Goal: Transaction & Acquisition: Obtain resource

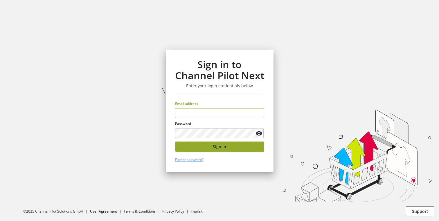
type input "**********"
click at [256, 150] on button "Sign in" at bounding box center [219, 147] width 89 height 10
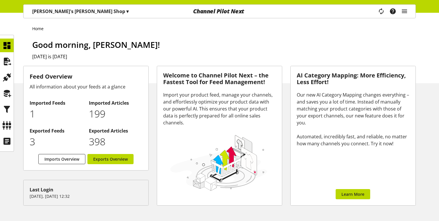
click at [327, 23] on div "Home Good morning, [PERSON_NAME]! [DATE] is [DATE]" at bounding box center [219, 48] width 439 height 71
click at [239, 13] on div "Channel Pilot Next" at bounding box center [218, 11] width 131 height 13
click at [402, 13] on icon "main navigation" at bounding box center [404, 11] width 7 height 10
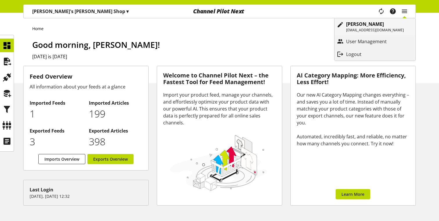
click at [387, 22] on p "[PERSON_NAME]" at bounding box center [375, 24] width 58 height 7
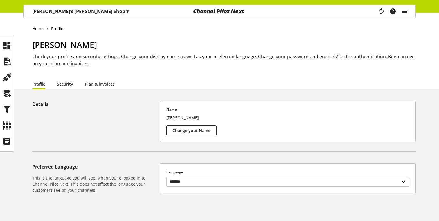
click at [65, 87] on link "Security" at bounding box center [65, 84] width 16 height 6
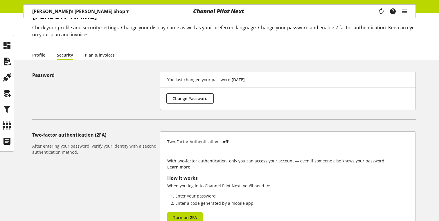
scroll to position [25, 0]
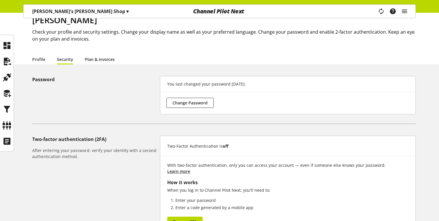
click at [99, 59] on link "Plan & invoices" at bounding box center [100, 59] width 30 height 6
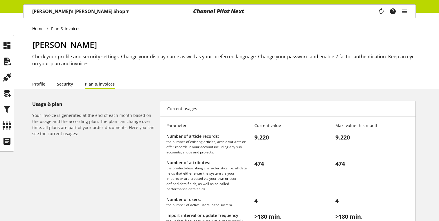
click at [65, 85] on link "Security" at bounding box center [65, 84] width 16 height 6
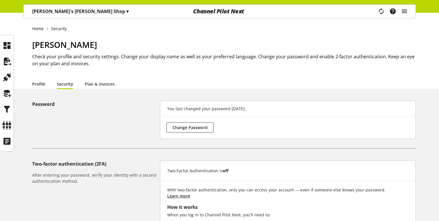
click at [43, 83] on link "Profile" at bounding box center [38, 84] width 13 height 6
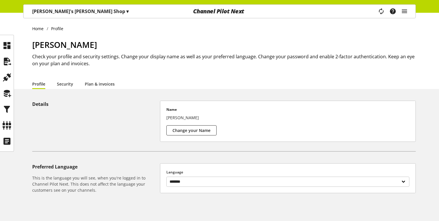
scroll to position [15, 0]
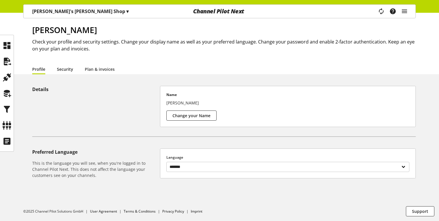
click at [65, 67] on link "Security" at bounding box center [65, 69] width 16 height 6
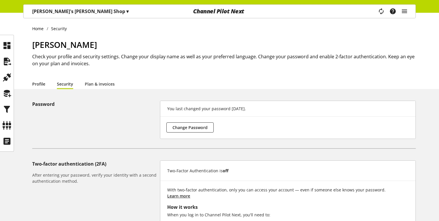
click at [39, 83] on link "Profile" at bounding box center [38, 84] width 13 height 6
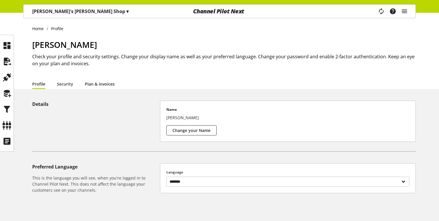
click at [105, 86] on link "Plan & invoices" at bounding box center [100, 84] width 30 height 6
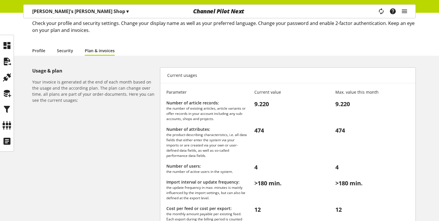
scroll to position [34, 0]
click at [38, 53] on link "Profile" at bounding box center [38, 50] width 13 height 6
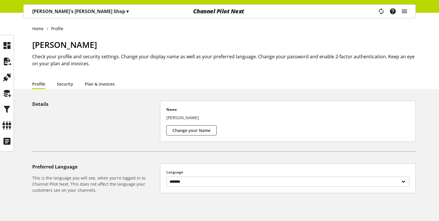
scroll to position [15, 0]
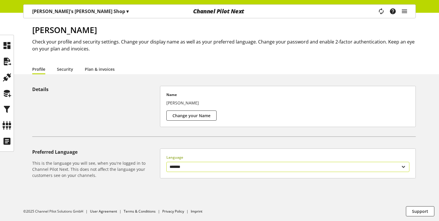
click at [177, 163] on select "******* ******" at bounding box center [287, 167] width 243 height 10
click at [183, 120] on button "Change your Name" at bounding box center [191, 116] width 50 height 10
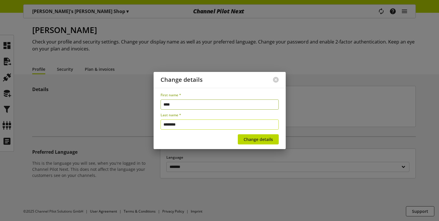
click at [184, 125] on input "********" at bounding box center [220, 125] width 118 height 10
click at [276, 80] on button at bounding box center [276, 80] width 6 height 6
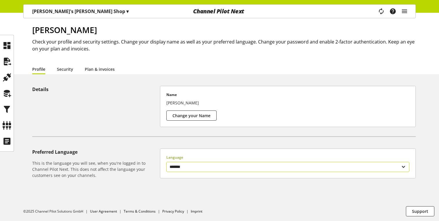
click at [182, 162] on select "******* ******" at bounding box center [287, 167] width 243 height 10
click at [66, 69] on link "Security" at bounding box center [65, 69] width 16 height 6
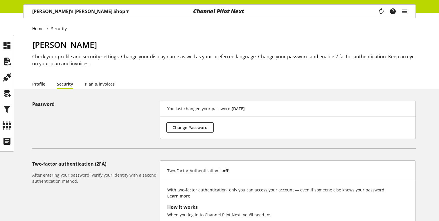
click at [38, 85] on link "Profile" at bounding box center [38, 84] width 13 height 6
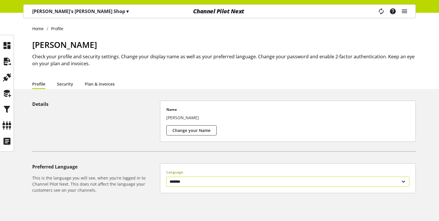
click at [188, 184] on select "******* ******" at bounding box center [287, 182] width 243 height 10
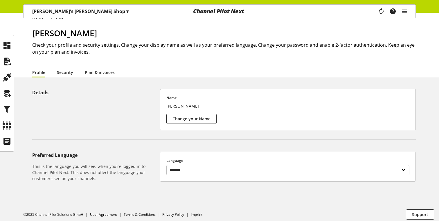
scroll to position [15, 0]
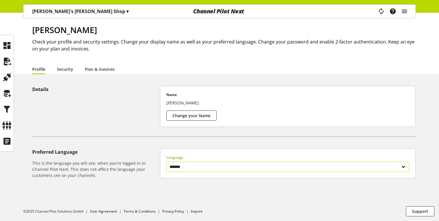
click at [177, 160] on div "Language ******* ******" at bounding box center [287, 163] width 243 height 17
click at [71, 70] on link "Security" at bounding box center [65, 69] width 16 height 6
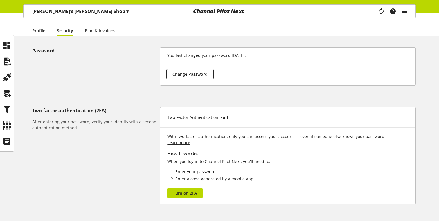
scroll to position [51, 0]
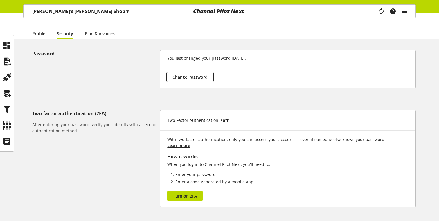
click at [41, 37] on link "Profile" at bounding box center [38, 33] width 13 height 6
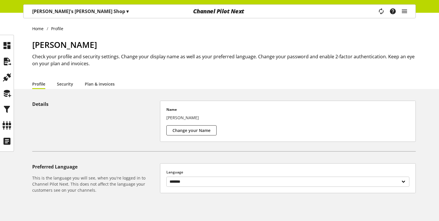
scroll to position [15, 0]
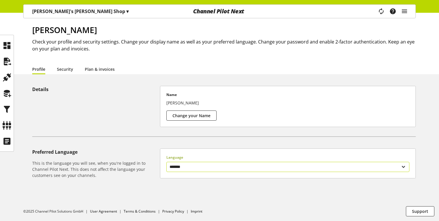
click at [180, 169] on select "******* ******" at bounding box center [287, 167] width 243 height 10
click at [180, 167] on select "******* ******" at bounding box center [287, 167] width 243 height 10
click at [166, 162] on select "******* ******" at bounding box center [287, 167] width 243 height 10
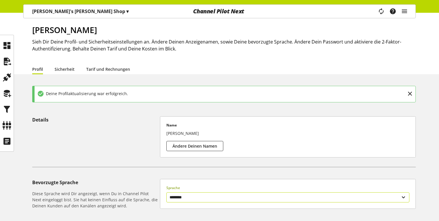
click at [179, 193] on select "******** *******" at bounding box center [287, 197] width 243 height 10
select select "**"
click at [166, 192] on select "******** *******" at bounding box center [287, 197] width 243 height 10
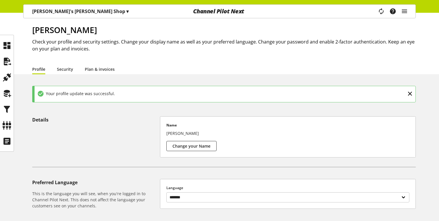
click at [412, 94] on icon at bounding box center [409, 94] width 7 height 10
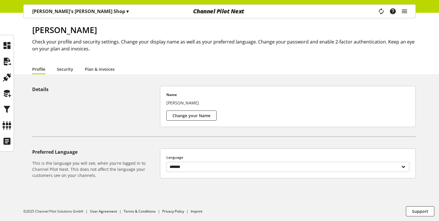
scroll to position [0, 0]
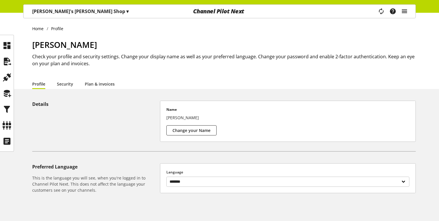
click at [407, 10] on icon "main navigation" at bounding box center [404, 11] width 7 height 10
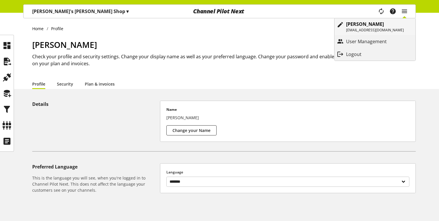
click at [384, 28] on p "[EMAIL_ADDRESS][DOMAIN_NAME]" at bounding box center [375, 30] width 58 height 5
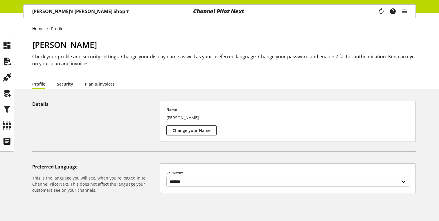
click at [66, 84] on link "Security" at bounding box center [65, 84] width 16 height 6
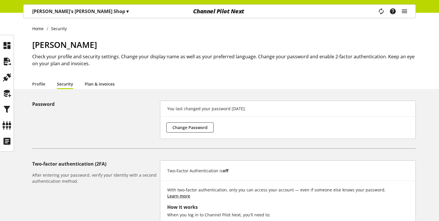
click at [109, 86] on link "Plan & invoices" at bounding box center [100, 84] width 30 height 6
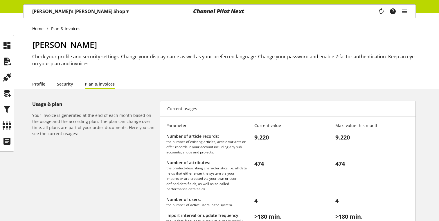
click at [40, 87] on link "Profile" at bounding box center [38, 84] width 13 height 6
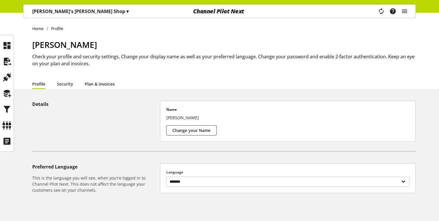
click at [102, 87] on link "Plan & invoices" at bounding box center [100, 84] width 30 height 6
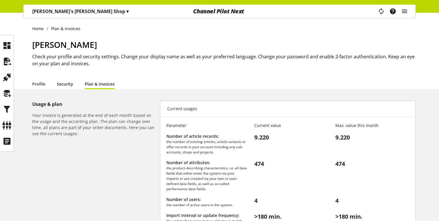
click at [68, 84] on link "Security" at bounding box center [65, 84] width 16 height 6
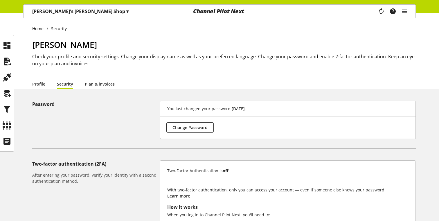
click at [91, 85] on link "Plan & invoices" at bounding box center [100, 84] width 30 height 6
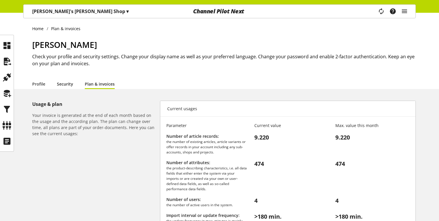
click at [57, 82] on link "Security" at bounding box center [65, 84] width 16 height 6
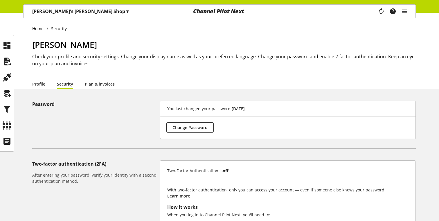
click at [98, 84] on link "Plan & invoices" at bounding box center [100, 84] width 30 height 6
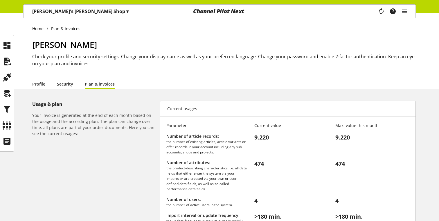
click at [62, 86] on link "Security" at bounding box center [65, 84] width 16 height 6
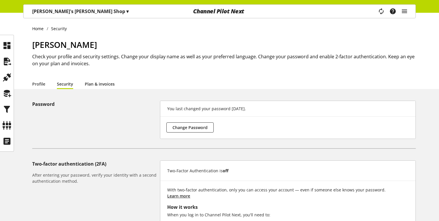
click at [94, 86] on link "Plan & invoices" at bounding box center [100, 84] width 30 height 6
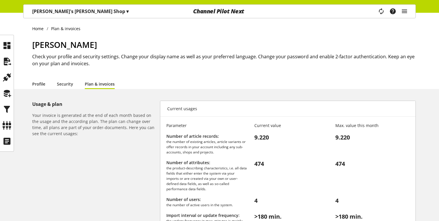
click at [42, 83] on link "Profile" at bounding box center [38, 84] width 13 height 6
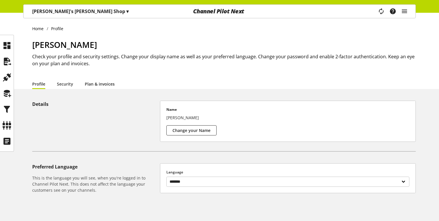
click at [93, 86] on link "Plan & invoices" at bounding box center [100, 84] width 30 height 6
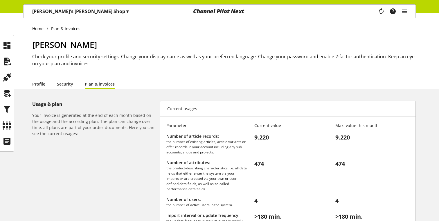
click at [42, 87] on link "Profile" at bounding box center [38, 84] width 13 height 6
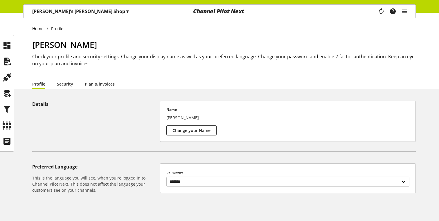
click at [89, 83] on link "Plan & invoices" at bounding box center [100, 84] width 30 height 6
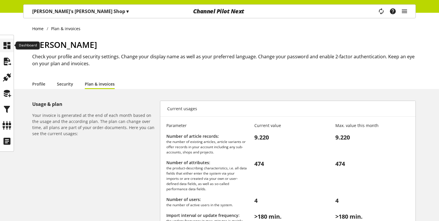
click at [8, 45] on icon at bounding box center [6, 46] width 9 height 12
click at [403, 9] on icon "main navigation" at bounding box center [404, 11] width 7 height 10
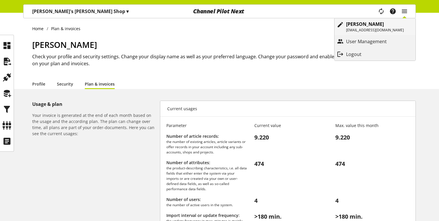
click at [370, 28] on p "[EMAIL_ADDRESS][DOMAIN_NAME]" at bounding box center [375, 30] width 58 height 5
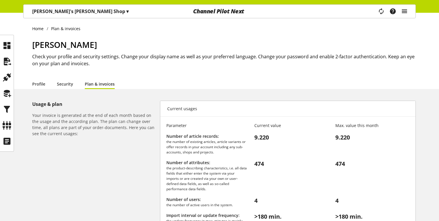
click at [405, 15] on icon "main navigation" at bounding box center [404, 11] width 7 height 10
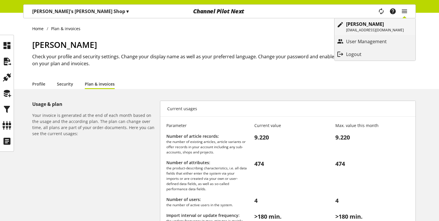
click at [377, 28] on p "[EMAIL_ADDRESS][DOMAIN_NAME]" at bounding box center [375, 30] width 58 height 5
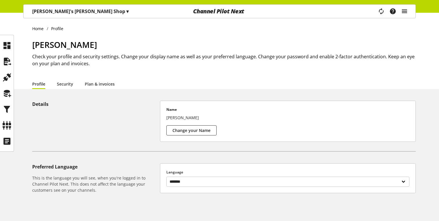
click at [406, 10] on icon "main navigation" at bounding box center [404, 11] width 7 height 10
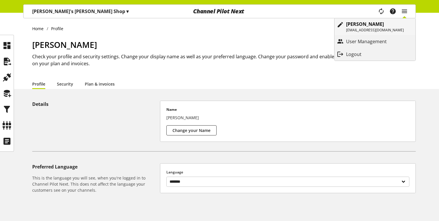
click at [351, 31] on p "[EMAIL_ADDRESS][DOMAIN_NAME]" at bounding box center [375, 30] width 58 height 5
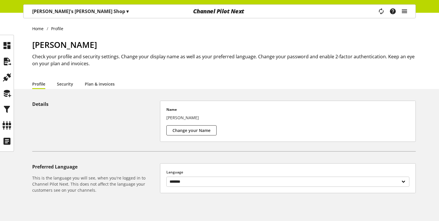
click at [407, 11] on icon "main navigation" at bounding box center [404, 11] width 7 height 10
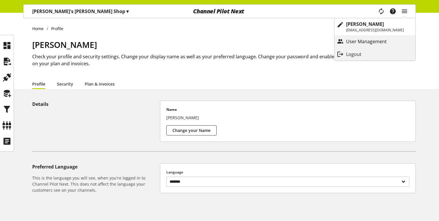
click at [375, 41] on p "User Management" at bounding box center [372, 41] width 52 height 7
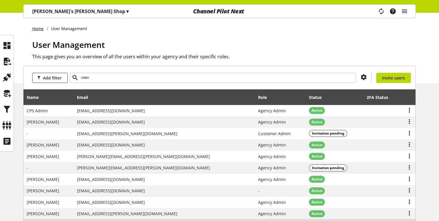
click at [40, 29] on link "Home" at bounding box center [39, 29] width 15 height 6
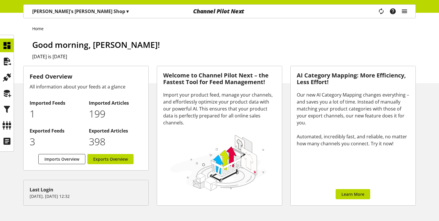
click at [402, 13] on icon "main navigation" at bounding box center [404, 11] width 7 height 10
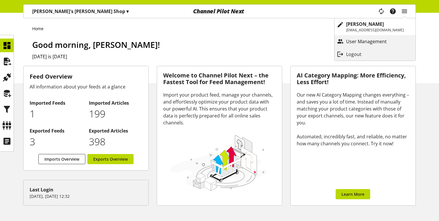
click at [370, 45] on p "User Management" at bounding box center [372, 41] width 52 height 7
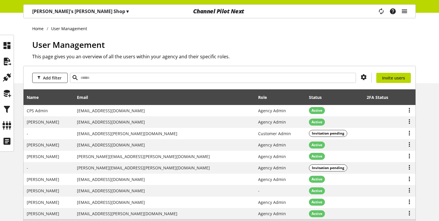
click at [406, 11] on icon "main navigation" at bounding box center [404, 11] width 7 height 10
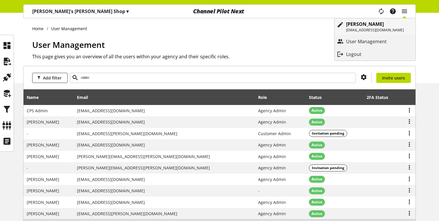
click at [384, 24] on p "[PERSON_NAME]" at bounding box center [375, 24] width 58 height 7
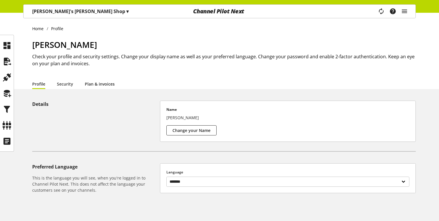
click at [94, 84] on link "Plan & invoices" at bounding box center [100, 84] width 30 height 6
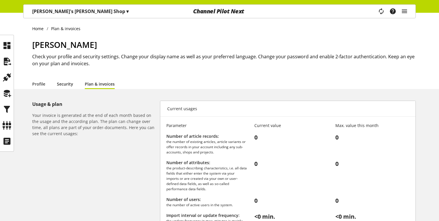
click at [61, 85] on link "Security" at bounding box center [65, 84] width 16 height 6
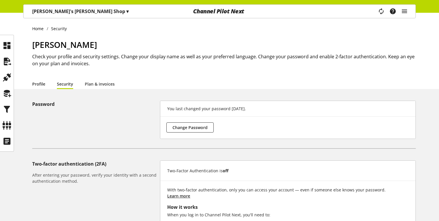
click at [38, 86] on link "Profile" at bounding box center [38, 84] width 13 height 6
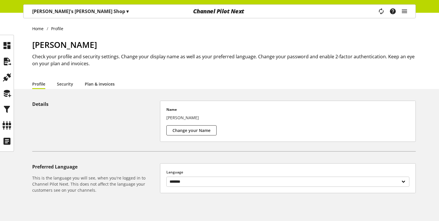
click at [97, 87] on link "Plan & invoices" at bounding box center [100, 84] width 30 height 6
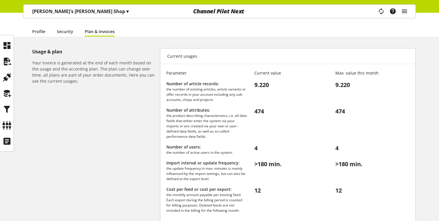
scroll to position [98, 0]
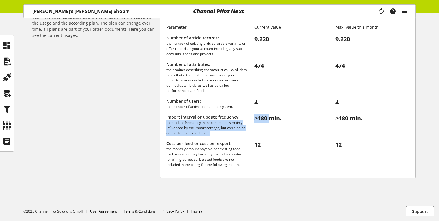
drag, startPoint x: 243, startPoint y: 118, endPoint x: 273, endPoint y: 120, distance: 30.0
click at [273, 120] on div "Import interval or update frequency: the update frequency in max. minutes is ma…" at bounding box center [287, 125] width 243 height 22
click at [273, 120] on span "180 min." at bounding box center [270, 118] width 24 height 8
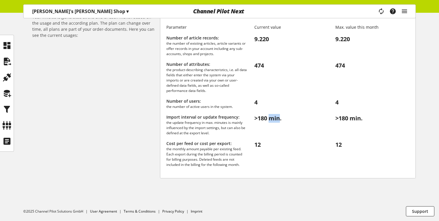
click at [273, 120] on span "180 min." at bounding box center [270, 118] width 24 height 8
click at [355, 119] on span "180 min." at bounding box center [351, 118] width 24 height 8
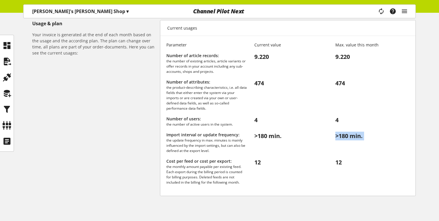
scroll to position [80, 0]
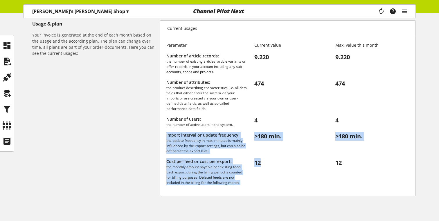
drag, startPoint x: 163, startPoint y: 136, endPoint x: 250, endPoint y: 189, distance: 102.0
click at [250, 189] on div "Parameter Current value Max. value this month Number of article records: the nu…" at bounding box center [287, 116] width 255 height 160
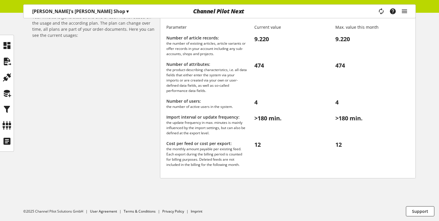
scroll to position [0, 0]
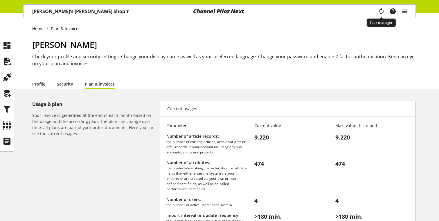
click at [381, 10] on icon "main navigation" at bounding box center [381, 11] width 7 height 10
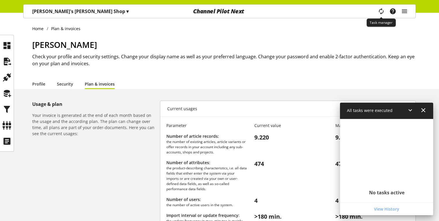
click at [381, 10] on icon "main navigation" at bounding box center [381, 11] width 7 height 10
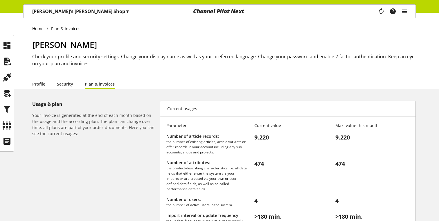
click at [406, 11] on icon "main navigation" at bounding box center [404, 11] width 7 height 10
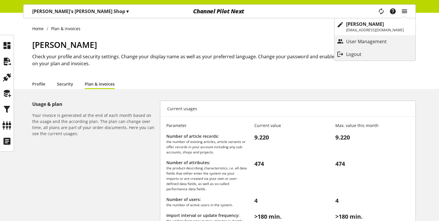
click at [406, 11] on icon "main navigation" at bounding box center [404, 11] width 7 height 10
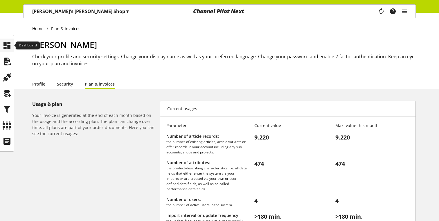
click at [8, 46] on icon at bounding box center [6, 46] width 9 height 12
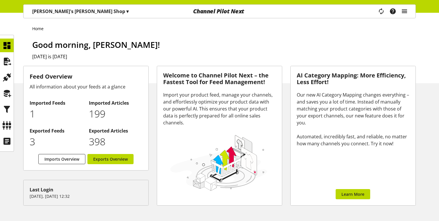
click at [406, 14] on icon "main navigation" at bounding box center [404, 11] width 7 height 10
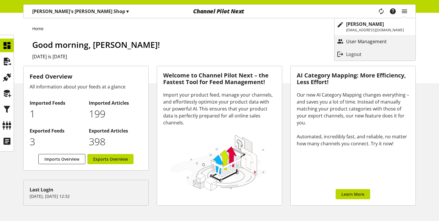
click at [357, 40] on p "User Management" at bounding box center [372, 41] width 52 height 7
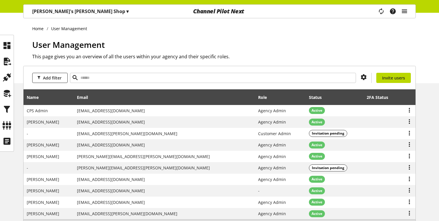
click at [404, 11] on icon "main navigation" at bounding box center [404, 11] width 7 height 10
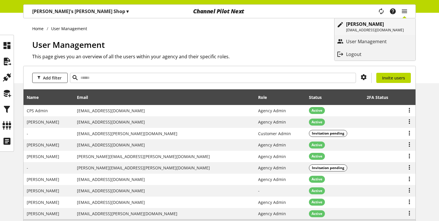
click at [376, 20] on div "[PERSON_NAME] [EMAIL_ADDRESS][DOMAIN_NAME]" at bounding box center [380, 26] width 69 height 17
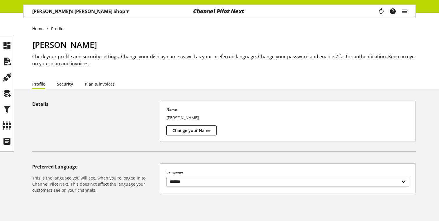
click at [64, 85] on link "Security" at bounding box center [65, 84] width 16 height 6
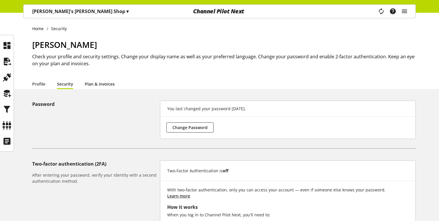
click at [96, 87] on link "Plan & invoices" at bounding box center [100, 84] width 30 height 6
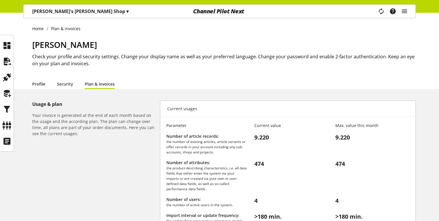
click at [38, 81] on link "Profile" at bounding box center [38, 84] width 13 height 6
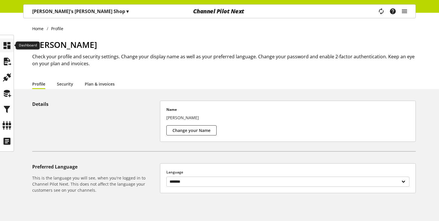
click at [8, 46] on icon at bounding box center [6, 46] width 9 height 12
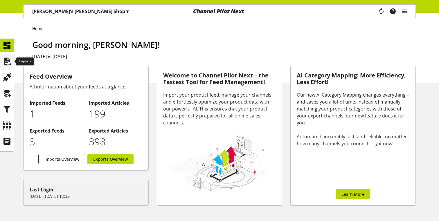
click at [10, 60] on icon at bounding box center [6, 62] width 9 height 12
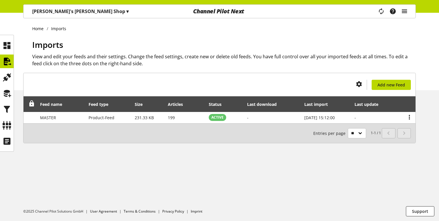
click at [407, 14] on icon "main navigation" at bounding box center [404, 11] width 7 height 10
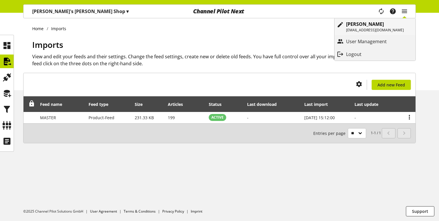
click at [360, 27] on p "[PERSON_NAME]" at bounding box center [375, 24] width 58 height 7
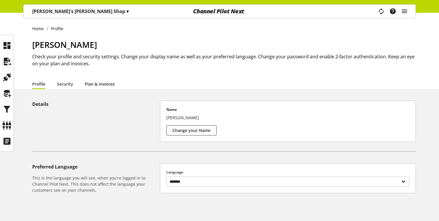
click at [96, 85] on link "Plan & invoices" at bounding box center [100, 84] width 30 height 6
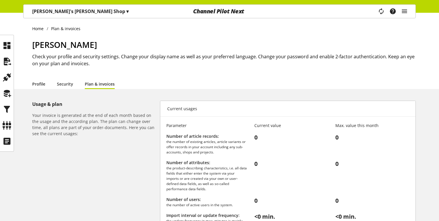
click at [44, 82] on link "Profile" at bounding box center [38, 84] width 13 height 6
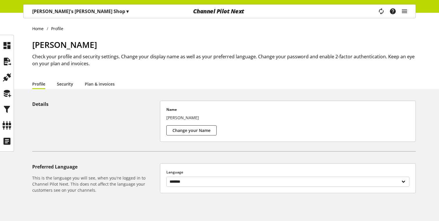
click at [69, 82] on link "Security" at bounding box center [65, 84] width 16 height 6
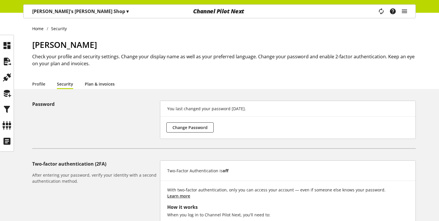
click at [96, 84] on link "Plan & invoices" at bounding box center [100, 84] width 30 height 6
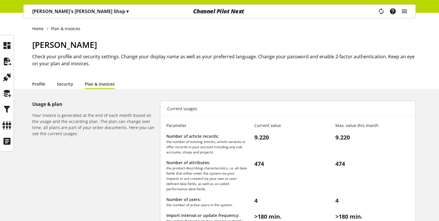
click at [42, 85] on link "Profile" at bounding box center [38, 84] width 13 height 6
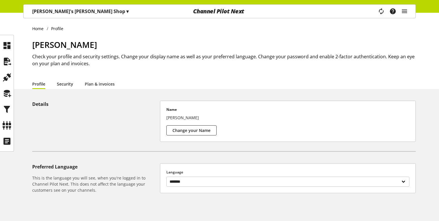
click at [65, 82] on link "Security" at bounding box center [65, 84] width 16 height 6
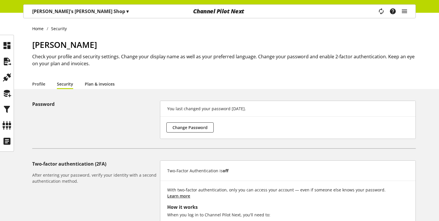
click at [110, 84] on link "Plan & invoices" at bounding box center [100, 84] width 30 height 6
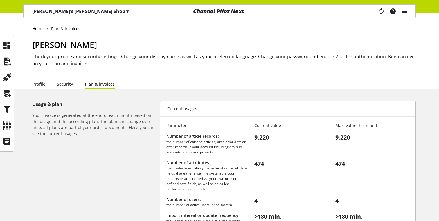
click at [172, 110] on p "Current usages" at bounding box center [182, 109] width 30 height 6
click at [46, 84] on li "Profile" at bounding box center [44, 84] width 25 height 10
click at [42, 82] on link "Profile" at bounding box center [38, 84] width 13 height 6
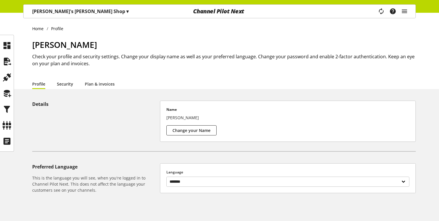
click at [67, 82] on link "Security" at bounding box center [65, 84] width 16 height 6
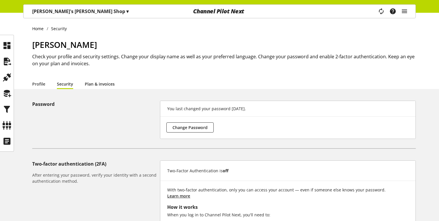
click at [96, 86] on link "Plan & invoices" at bounding box center [100, 84] width 30 height 6
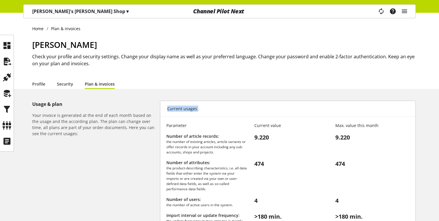
drag, startPoint x: 166, startPoint y: 111, endPoint x: 214, endPoint y: 119, distance: 48.5
click at [213, 117] on div "Current usages Parameter Current value Max. value this month Number of article …" at bounding box center [288, 189] width 256 height 176
click at [262, 135] on div "9.220" at bounding box center [287, 144] width 81 height 22
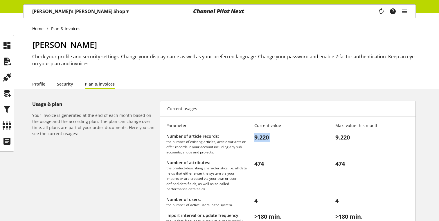
click at [262, 135] on div "9.220" at bounding box center [287, 144] width 81 height 22
click at [265, 127] on div "Current value" at bounding box center [287, 126] width 81 height 6
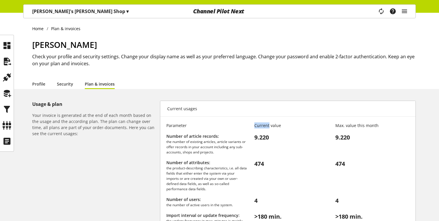
click at [265, 127] on div "Current value" at bounding box center [287, 126] width 81 height 6
click at [170, 125] on div "Parameter" at bounding box center [206, 126] width 81 height 6
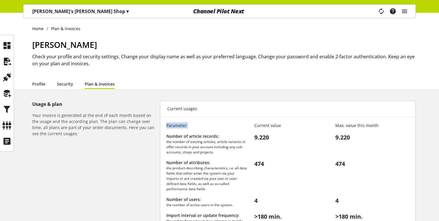
click at [170, 125] on div "Parameter" at bounding box center [206, 126] width 81 height 6
click at [359, 127] on div "Max. value this month" at bounding box center [368, 126] width 81 height 6
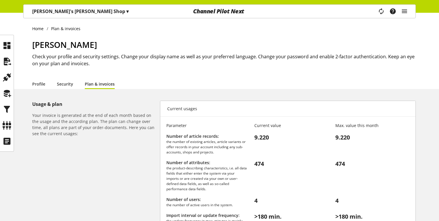
click at [162, 127] on div "Parameter Current value Max. value this month Number of article records: the nu…" at bounding box center [287, 196] width 255 height 160
drag, startPoint x: 166, startPoint y: 125, endPoint x: 383, endPoint y: 128, distance: 217.5
click at [383, 128] on div "Parameter Current value Max. value this month Number of article records: the nu…" at bounding box center [287, 196] width 255 height 160
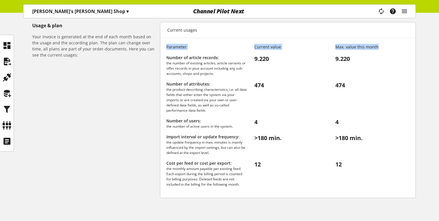
scroll to position [46, 0]
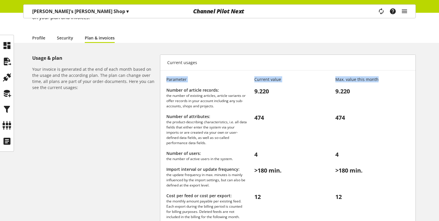
click at [350, 79] on div "Max. value this month" at bounding box center [368, 79] width 81 height 6
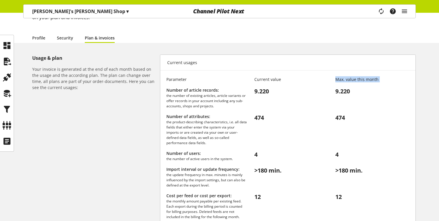
click at [350, 79] on div "Max. value this month" at bounding box center [368, 79] width 81 height 6
click at [181, 78] on div "Parameter" at bounding box center [206, 79] width 81 height 6
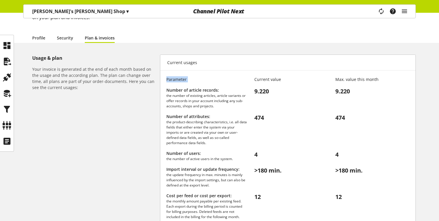
click at [181, 78] on div "Parameter" at bounding box center [206, 79] width 81 height 6
click at [165, 78] on div "Parameter Current value Max. value this month Number of article records: the nu…" at bounding box center [287, 150] width 255 height 160
drag, startPoint x: 165, startPoint y: 78, endPoint x: 418, endPoint y: 78, distance: 253.5
click at [418, 78] on div "Usage & plan Your invoice is generated at the end of each month based on the us…" at bounding box center [219, 154] width 439 height 199
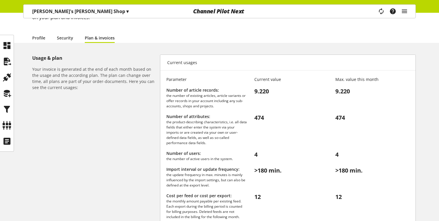
click at [339, 84] on div "Parameter Current value Max. value this month Number of article records: the nu…" at bounding box center [287, 150] width 255 height 160
click at [341, 80] on div "Max. value this month" at bounding box center [368, 79] width 81 height 6
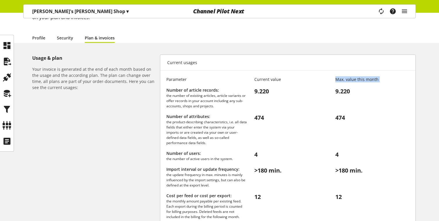
click at [341, 80] on div "Max. value this month" at bounding box center [368, 79] width 81 height 6
click at [265, 78] on div "Current value" at bounding box center [287, 79] width 81 height 6
click at [172, 80] on div "Parameter" at bounding box center [206, 79] width 81 height 6
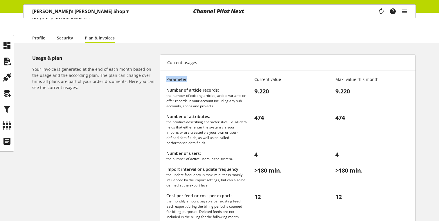
click at [172, 80] on div "Parameter" at bounding box center [206, 79] width 81 height 6
click at [167, 80] on div "Parameter" at bounding box center [206, 79] width 81 height 6
drag, startPoint x: 164, startPoint y: 80, endPoint x: 379, endPoint y: 77, distance: 214.3
click at [379, 77] on div "Parameter Current value Max. value this month Number of article records: the nu…" at bounding box center [287, 150] width 255 height 160
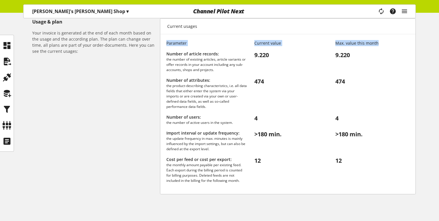
scroll to position [89, 0]
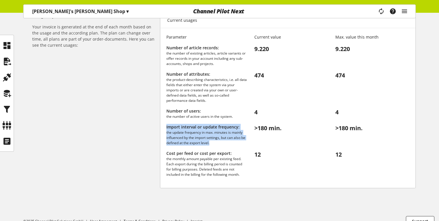
drag, startPoint x: 166, startPoint y: 125, endPoint x: 239, endPoint y: 145, distance: 75.5
click at [239, 145] on div "Parameter Current value Max. value this month Number of article records: the nu…" at bounding box center [287, 108] width 255 height 160
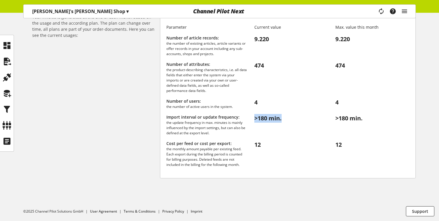
drag, startPoint x: 253, startPoint y: 119, endPoint x: 297, endPoint y: 119, distance: 44.1
click at [297, 119] on div "> 180 min." at bounding box center [287, 125] width 81 height 22
drag, startPoint x: 366, startPoint y: 119, endPoint x: 362, endPoint y: 120, distance: 4.1
click at [362, 120] on div "> 180 min." at bounding box center [368, 125] width 81 height 22
drag, startPoint x: 251, startPoint y: 118, endPoint x: 289, endPoint y: 118, distance: 37.7
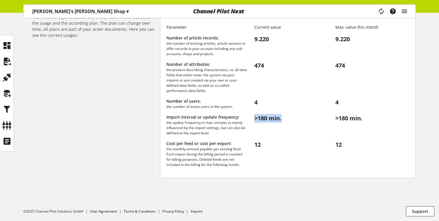
click at [289, 118] on div "> 180 min." at bounding box center [287, 125] width 81 height 22
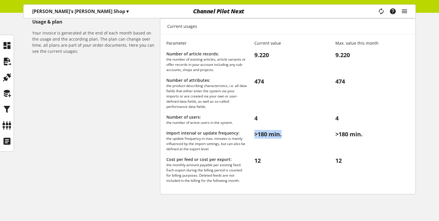
scroll to position [83, 0]
drag, startPoint x: 253, startPoint y: 118, endPoint x: 268, endPoint y: 118, distance: 15.1
click at [267, 118] on div "4" at bounding box center [287, 119] width 81 height 11
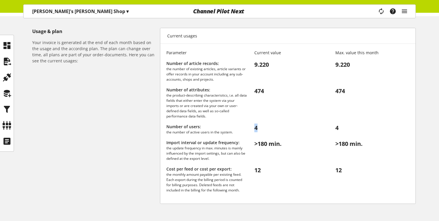
scroll to position [73, 0]
drag, startPoint x: 256, startPoint y: 66, endPoint x: 291, endPoint y: 66, distance: 35.4
click at [291, 66] on div "9.220" at bounding box center [287, 71] width 81 height 22
drag, startPoint x: 335, startPoint y: 64, endPoint x: 361, endPoint y: 64, distance: 26.4
click at [361, 64] on div "9.220" at bounding box center [368, 71] width 81 height 22
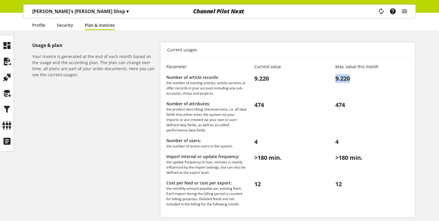
scroll to position [37, 0]
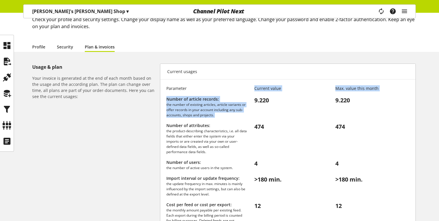
drag, startPoint x: 251, startPoint y: 86, endPoint x: 323, endPoint y: 92, distance: 72.5
click at [321, 93] on div "Parameter Current value Max. value this month Number of article records: the nu…" at bounding box center [287, 159] width 255 height 160
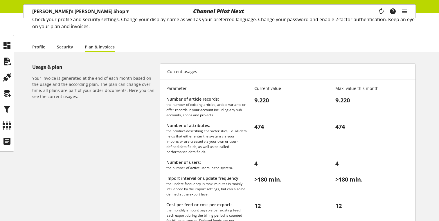
click at [341, 97] on div "9.220" at bounding box center [368, 107] width 81 height 22
drag, startPoint x: 333, startPoint y: 87, endPoint x: 414, endPoint y: 89, distance: 81.0
click at [414, 89] on div "Parameter Current value Max. value this month Number of article records: the nu…" at bounding box center [287, 159] width 255 height 160
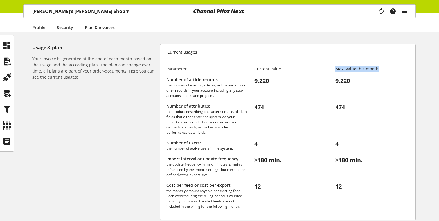
scroll to position [57, 0]
click at [168, 69] on div "Parameter" at bounding box center [206, 69] width 81 height 6
click at [271, 70] on div "Current value" at bounding box center [287, 69] width 81 height 6
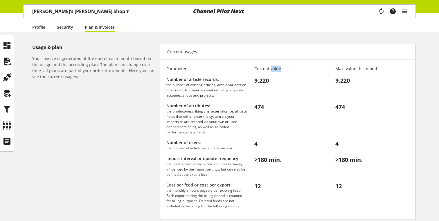
click at [271, 70] on div "Current value" at bounding box center [287, 69] width 81 height 6
click at [257, 67] on div "Current value" at bounding box center [287, 69] width 81 height 6
click at [346, 70] on div "Max. value this month" at bounding box center [368, 69] width 81 height 6
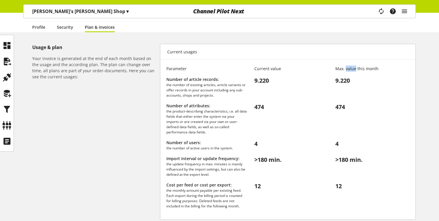
click at [346, 70] on div "Max. value this month" at bounding box center [368, 69] width 81 height 6
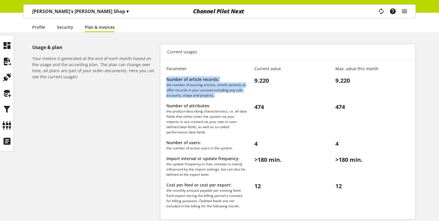
drag, startPoint x: 165, startPoint y: 79, endPoint x: 215, endPoint y: 97, distance: 52.7
click at [215, 97] on div "Parameter Current value Max. value this month Number of article records: the nu…" at bounding box center [287, 140] width 255 height 160
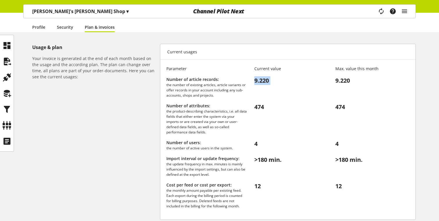
drag, startPoint x: 251, startPoint y: 80, endPoint x: 301, endPoint y: 80, distance: 49.4
click at [301, 80] on div "9.220" at bounding box center [287, 87] width 81 height 22
drag, startPoint x: 336, startPoint y: 80, endPoint x: 366, endPoint y: 80, distance: 29.6
click at [366, 80] on div "9.220" at bounding box center [368, 87] width 81 height 22
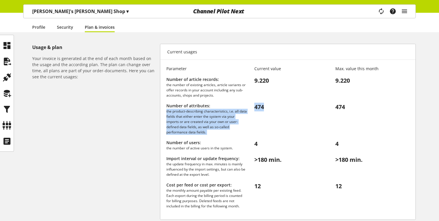
drag, startPoint x: 244, startPoint y: 103, endPoint x: 293, endPoint y: 117, distance: 50.7
click at [293, 117] on div "Number of attributes: the product-describing characteristics, i.e. all data fie…" at bounding box center [287, 119] width 243 height 32
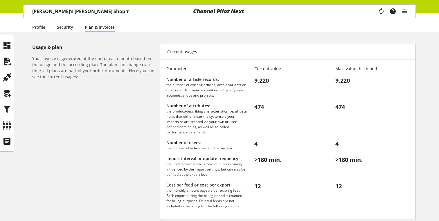
drag, startPoint x: 293, startPoint y: 117, endPoint x: 298, endPoint y: 117, distance: 5.5
click at [294, 117] on div "474" at bounding box center [287, 119] width 81 height 32
click at [338, 108] on div "474" at bounding box center [368, 119] width 81 height 32
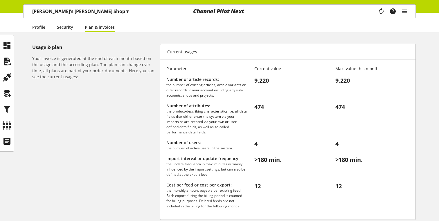
click at [182, 143] on p "Number of users:" at bounding box center [206, 143] width 81 height 6
drag, startPoint x: 167, startPoint y: 142, endPoint x: 240, endPoint y: 152, distance: 74.1
click at [240, 152] on div "Parameter Current value Max. value this month Number of article records: the nu…" at bounding box center [287, 140] width 255 height 160
click at [258, 145] on div "4" at bounding box center [287, 145] width 81 height 11
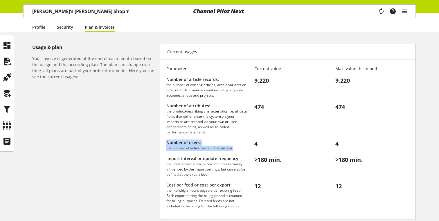
drag, startPoint x: 166, startPoint y: 142, endPoint x: 233, endPoint y: 151, distance: 67.9
click at [233, 151] on div "Number of users: the number of active users in the system." at bounding box center [206, 145] width 81 height 11
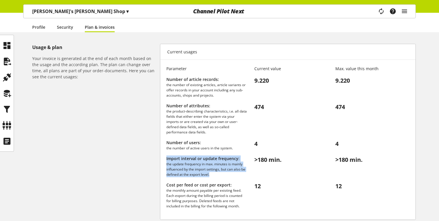
drag, startPoint x: 165, startPoint y: 158, endPoint x: 232, endPoint y: 173, distance: 68.2
click at [232, 173] on div "Parameter Current value Max. value this month Number of article records: the nu…" at bounding box center [287, 140] width 255 height 160
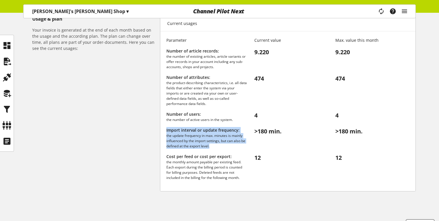
scroll to position [91, 0]
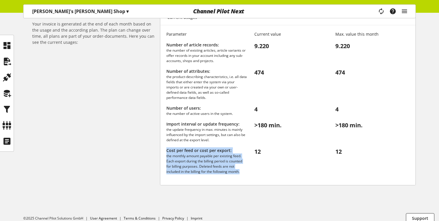
drag, startPoint x: 241, startPoint y: 172, endPoint x: 167, endPoint y: 146, distance: 78.9
click at [167, 146] on div "Parameter Current value Max. value this month Number of article records: the nu…" at bounding box center [287, 105] width 255 height 160
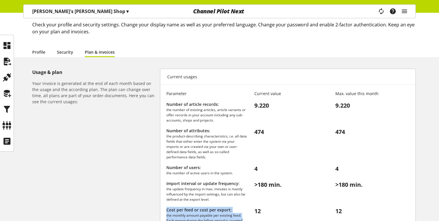
scroll to position [33, 0]
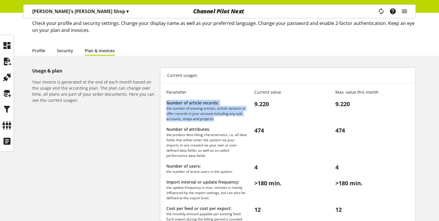
drag, startPoint x: 166, startPoint y: 98, endPoint x: 221, endPoint y: 120, distance: 59.6
click at [221, 120] on div "Parameter Current value Max. value this month Number of article records: the nu…" at bounding box center [287, 163] width 255 height 160
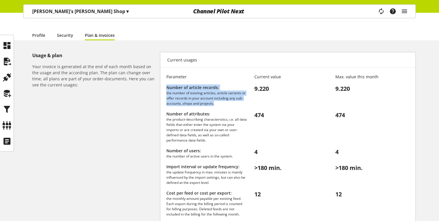
scroll to position [51, 0]
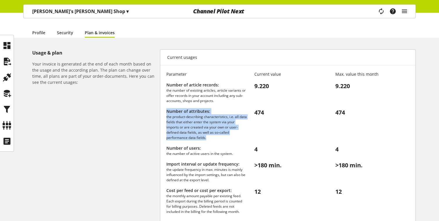
drag, startPoint x: 212, startPoint y: 136, endPoint x: 164, endPoint y: 111, distance: 53.5
click at [164, 111] on div "Parameter Current value Max. value this month Number of article records: the nu…" at bounding box center [287, 145] width 255 height 160
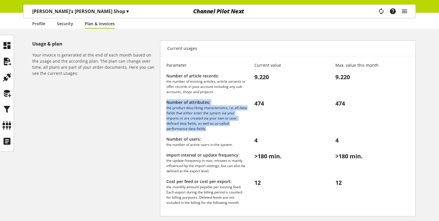
scroll to position [63, 0]
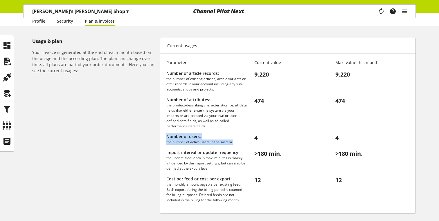
drag, startPoint x: 167, startPoint y: 136, endPoint x: 244, endPoint y: 141, distance: 77.1
click at [244, 141] on div "Number of users: the number of active users in the system." at bounding box center [206, 139] width 81 height 11
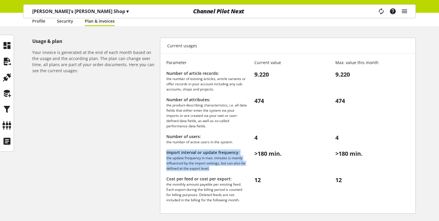
drag, startPoint x: 214, startPoint y: 168, endPoint x: 166, endPoint y: 148, distance: 51.9
click at [166, 148] on div "Parameter Current value Max. value this month Number of article records: the nu…" at bounding box center [287, 133] width 255 height 160
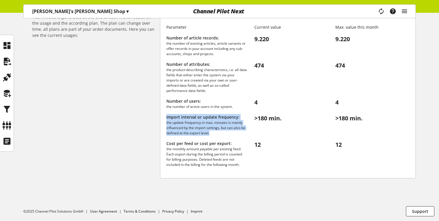
scroll to position [82, 0]
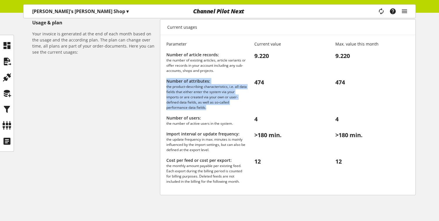
drag, startPoint x: 164, startPoint y: 79, endPoint x: 213, endPoint y: 109, distance: 57.5
click at [213, 109] on div "Parameter Current value Max. value this month Number of article records: the nu…" at bounding box center [287, 115] width 255 height 160
drag, startPoint x: 209, startPoint y: 109, endPoint x: 183, endPoint y: 88, distance: 33.2
click at [183, 88] on p "the product-describing characteristics, i.e. all data fields that either enter …" at bounding box center [206, 97] width 81 height 26
drag, startPoint x: 166, startPoint y: 81, endPoint x: 216, endPoint y: 109, distance: 57.6
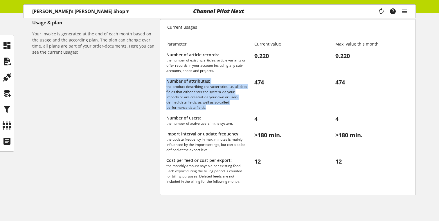
click at [216, 109] on div "Parameter Current value Max. value this month Number of article records: the nu…" at bounding box center [287, 115] width 255 height 160
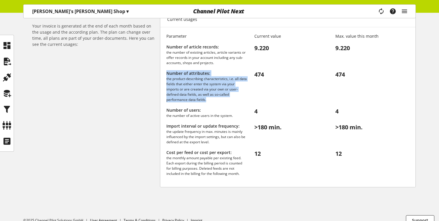
scroll to position [98, 0]
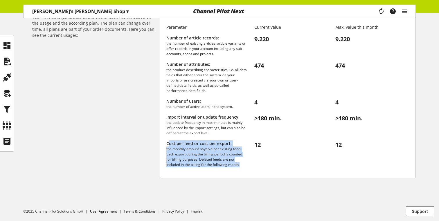
drag, startPoint x: 241, startPoint y: 164, endPoint x: 168, endPoint y: 141, distance: 76.3
click at [168, 141] on span "Cost per feed or cost per export: the monthly amount payable per existing feed.…" at bounding box center [206, 154] width 81 height 27
drag, startPoint x: 166, startPoint y: 140, endPoint x: 243, endPoint y: 167, distance: 81.6
click at [243, 167] on div "Parameter Current value Max. value this month Number of article records: the nu…" at bounding box center [287, 98] width 255 height 160
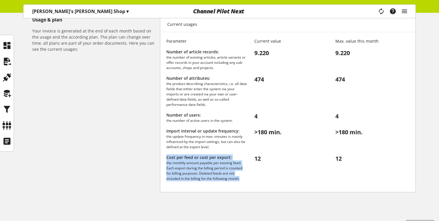
scroll to position [64, 0]
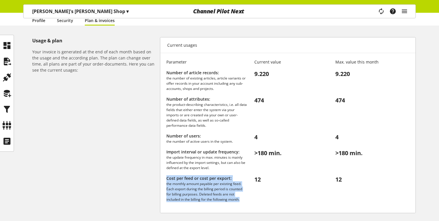
click at [39, 21] on link "Profile" at bounding box center [38, 20] width 13 height 6
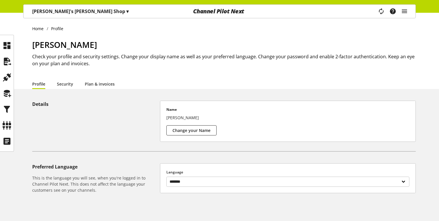
scroll to position [15, 0]
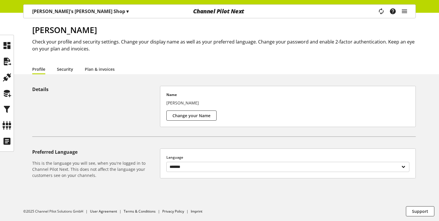
click at [64, 70] on link "Security" at bounding box center [65, 69] width 16 height 6
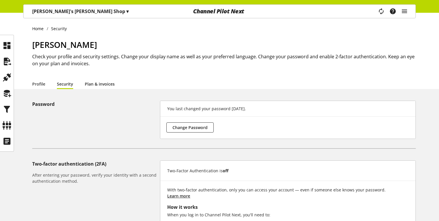
click at [88, 85] on link "Plan & invoices" at bounding box center [100, 84] width 30 height 6
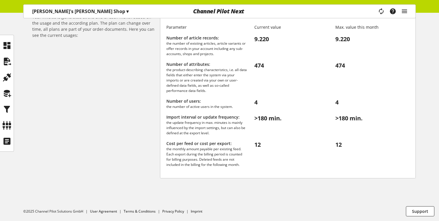
scroll to position [98, 0]
click at [88, 85] on div "Usage & plan Your invoice is generated at the end of each month based on the us…" at bounding box center [96, 91] width 128 height 176
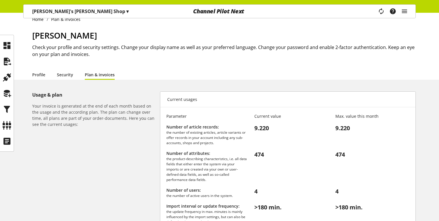
scroll to position [3, 0]
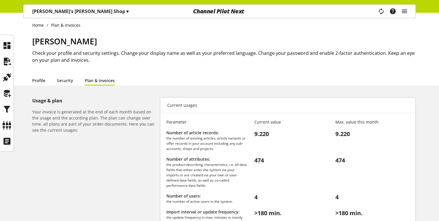
click at [39, 78] on link "Profile" at bounding box center [38, 81] width 13 height 6
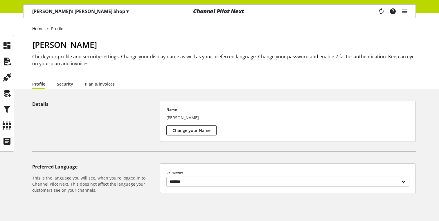
scroll to position [15, 0]
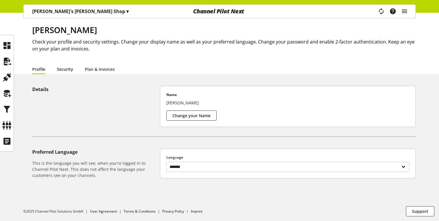
click at [63, 67] on link "Security" at bounding box center [65, 69] width 16 height 6
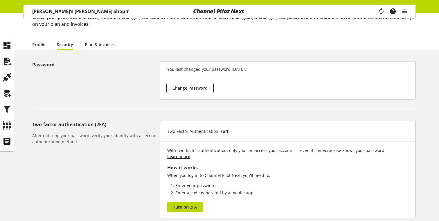
scroll to position [25, 0]
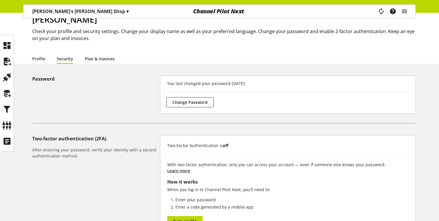
click at [97, 61] on link "Plan & invoices" at bounding box center [100, 59] width 30 height 6
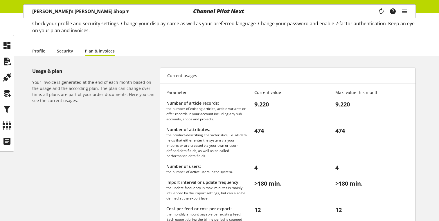
scroll to position [29, 0]
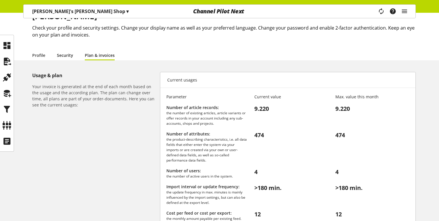
click at [72, 57] on link "Security" at bounding box center [65, 55] width 16 height 6
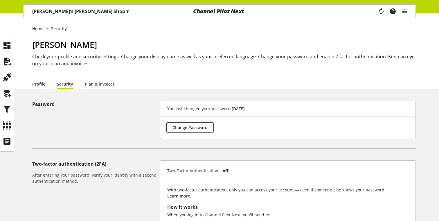
click at [41, 82] on link "Profile" at bounding box center [38, 84] width 13 height 6
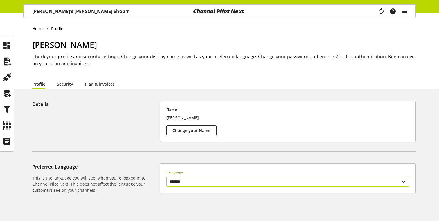
click at [233, 181] on select "******* ******" at bounding box center [287, 182] width 243 height 10
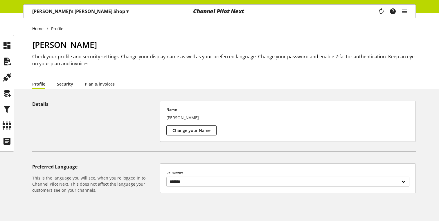
click at [62, 86] on link "Security" at bounding box center [65, 84] width 16 height 6
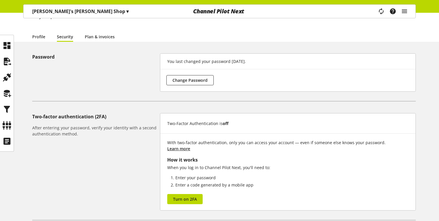
scroll to position [43, 0]
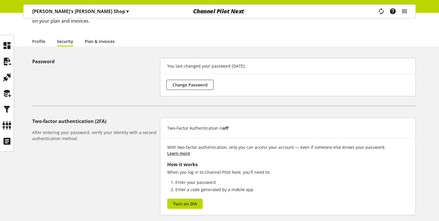
click at [93, 42] on link "Plan & invoices" at bounding box center [100, 41] width 30 height 6
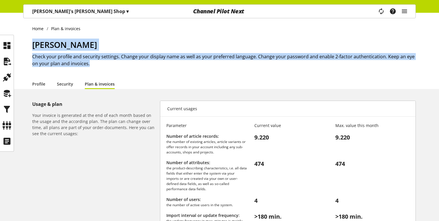
drag, startPoint x: 32, startPoint y: 44, endPoint x: 104, endPoint y: 64, distance: 74.7
click at [104, 64] on div "Home Plan & invoices [PERSON_NAME] Check your profile and security settings. Ch…" at bounding box center [219, 51] width 439 height 76
click at [41, 85] on link "Profile" at bounding box center [38, 84] width 13 height 6
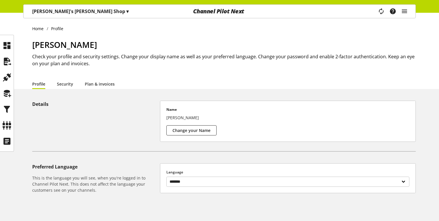
click at [54, 82] on li "Profile" at bounding box center [44, 84] width 25 height 10
click at [62, 82] on link "Security" at bounding box center [65, 84] width 16 height 6
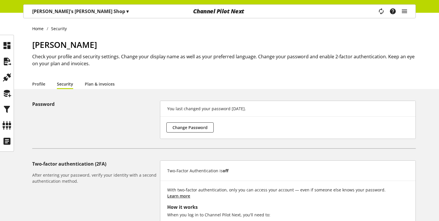
click at [88, 89] on div "Home Security [PERSON_NAME] Check your profile and security settings. Change yo…" at bounding box center [219, 163] width 439 height 300
click at [92, 87] on link "Plan & invoices" at bounding box center [100, 84] width 30 height 6
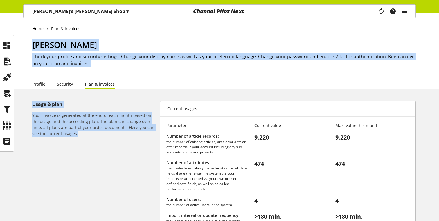
drag, startPoint x: 33, startPoint y: 46, endPoint x: 94, endPoint y: 131, distance: 104.8
click at [94, 131] on div "Home Plan & invoices [PERSON_NAME] Check your profile and security settings. Ch…" at bounding box center [219, 166] width 439 height 307
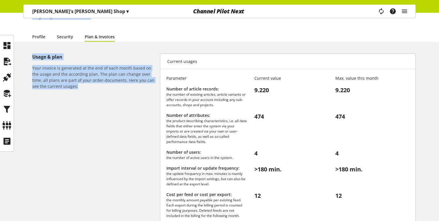
scroll to position [45, 0]
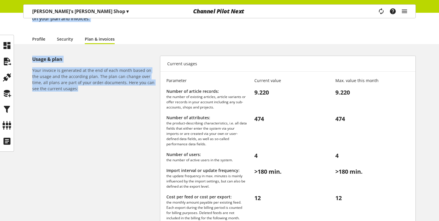
click at [42, 41] on link "Profile" at bounding box center [38, 39] width 13 height 6
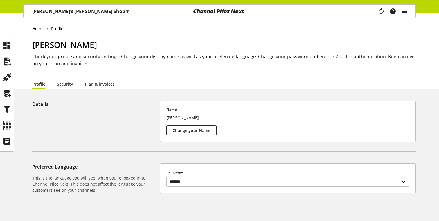
scroll to position [15, 0]
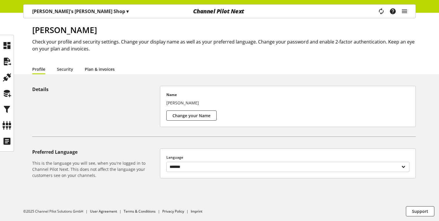
click at [88, 72] on link "Plan & invoices" at bounding box center [100, 69] width 30 height 6
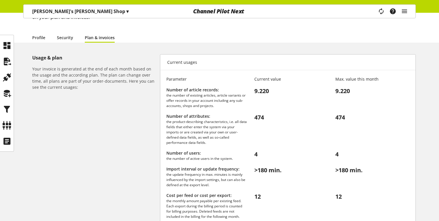
scroll to position [98, 0]
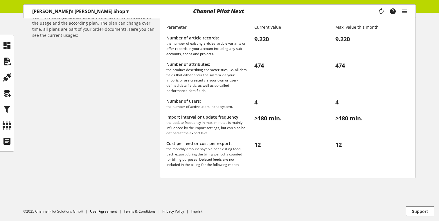
click at [258, 32] on div "Parameter Current value Max. value this month Number of article records: the nu…" at bounding box center [287, 98] width 255 height 160
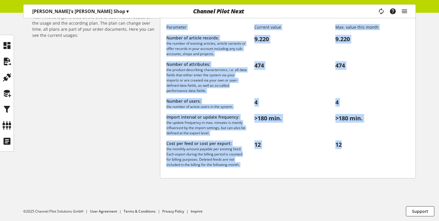
drag, startPoint x: 167, startPoint y: 26, endPoint x: 362, endPoint y: 175, distance: 245.5
click at [356, 175] on div "Parameter Current value Max. value this month Number of article records: the nu…" at bounding box center [287, 98] width 255 height 160
click at [381, 165] on div "12" at bounding box center [368, 154] width 81 height 27
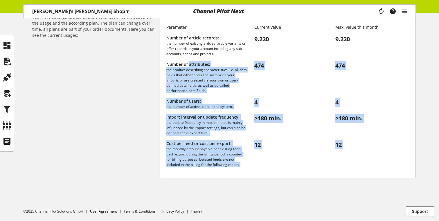
drag, startPoint x: 381, startPoint y: 165, endPoint x: 200, endPoint y: 66, distance: 207.1
click at [200, 66] on div "Parameter Current value Max. value this month Number of article records: the nu…" at bounding box center [287, 98] width 255 height 160
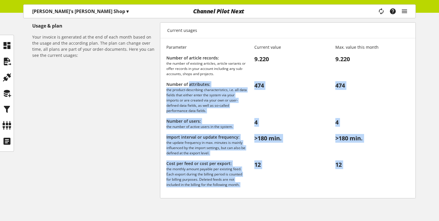
scroll to position [53, 0]
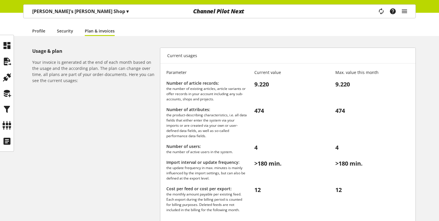
click at [166, 53] on div "Current usages" at bounding box center [287, 55] width 255 height 15
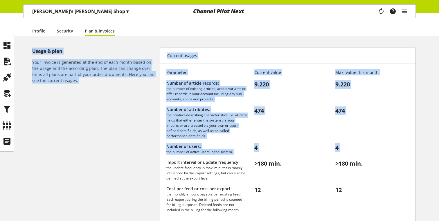
drag, startPoint x: 31, startPoint y: 28, endPoint x: 229, endPoint y: 162, distance: 239.2
click at [229, 162] on div "Home Plan & invoices [PERSON_NAME] Check your profile and security settings. Ch…" at bounding box center [219, 113] width 439 height 307
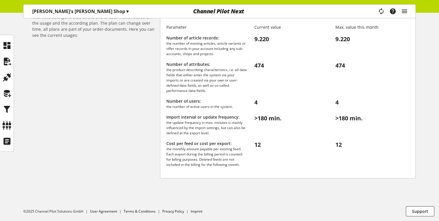
click at [262, 160] on div "12" at bounding box center [287, 154] width 81 height 27
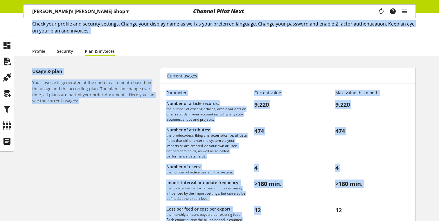
scroll to position [19, 0]
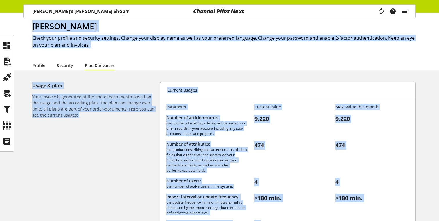
drag, startPoint x: 255, startPoint y: 163, endPoint x: 33, endPoint y: 27, distance: 259.8
click at [33, 27] on div "Home Plan & invoices [PERSON_NAME] Check your profile and security settings. Ch…" at bounding box center [219, 147] width 439 height 307
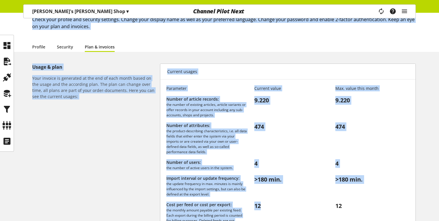
scroll to position [27, 0]
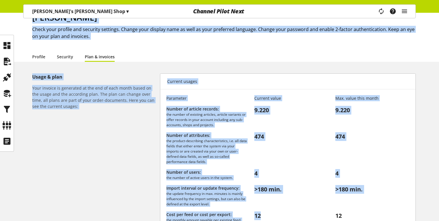
click at [51, 36] on h2 "Check your profile and security settings. Change your display name as well as y…" at bounding box center [224, 33] width 384 height 14
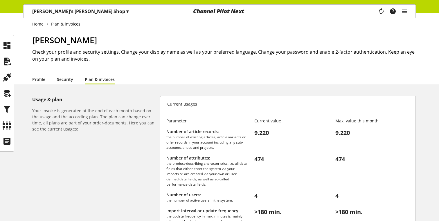
scroll to position [5, 0]
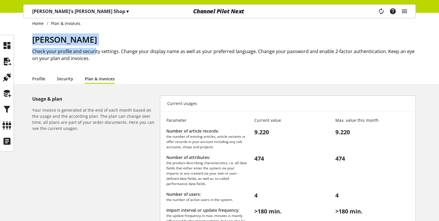
drag, startPoint x: 34, startPoint y: 38, endPoint x: 95, endPoint y: 52, distance: 62.8
click at [96, 52] on div "[PERSON_NAME] Check your profile and security settings. Change your display nam…" at bounding box center [224, 53] width 384 height 40
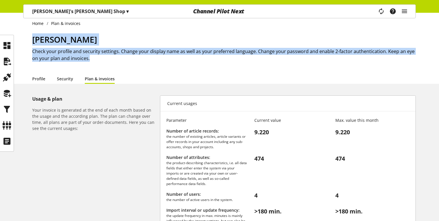
drag, startPoint x: 96, startPoint y: 59, endPoint x: 31, endPoint y: 24, distance: 73.8
click at [31, 25] on div "Home Plan & invoices [PERSON_NAME] Check your profile and security settings. Ch…" at bounding box center [219, 46] width 439 height 76
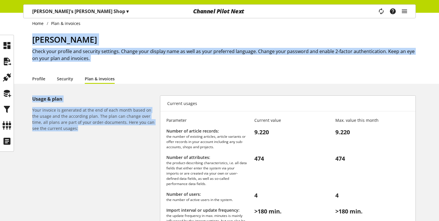
drag, startPoint x: 31, startPoint y: 23, endPoint x: 89, endPoint y: 128, distance: 119.7
click at [90, 128] on div "Home Plan & invoices [PERSON_NAME] Check your profile and security settings. Ch…" at bounding box center [219, 161] width 439 height 307
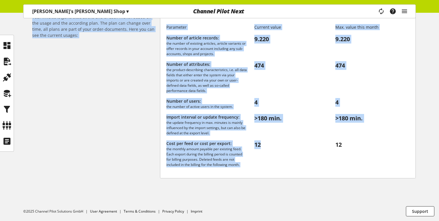
scroll to position [0, 0]
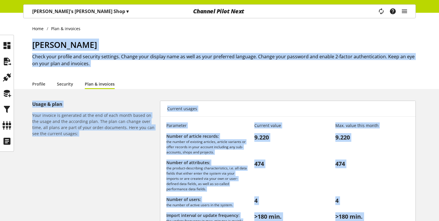
drag, startPoint x: 262, startPoint y: 173, endPoint x: 25, endPoint y: 5, distance: 290.2
click at [25, 13] on div "[PERSON_NAME]'s [PERSON_NAME] Shop ▾ All customers ▾ Select customer All custom…" at bounding box center [219, 166] width 439 height 307
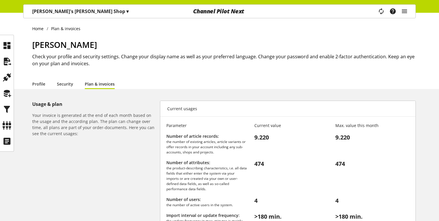
click at [25, 5] on div "Kaan's [PERSON_NAME] Shop ▾ All customers ▾ Select customer All customers Shop …" at bounding box center [81, 11] width 114 height 13
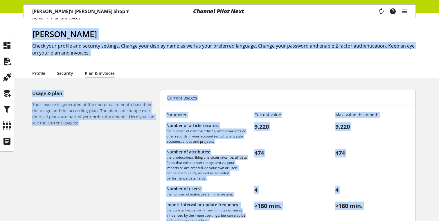
scroll to position [98, 0]
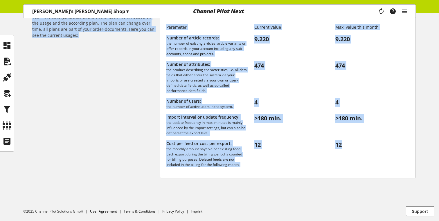
drag, startPoint x: 29, startPoint y: 5, endPoint x: 354, endPoint y: 184, distance: 370.6
click at [354, 184] on div "[PERSON_NAME]'s [PERSON_NAME] Shop ▾ All customers ▾ Select customer All custom…" at bounding box center [219, 67] width 439 height 307
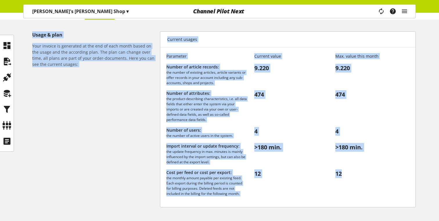
scroll to position [0, 0]
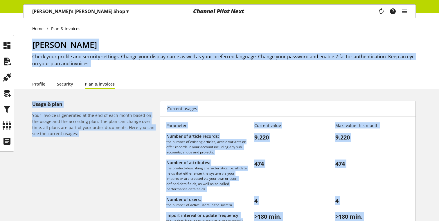
click at [291, 59] on h2 "Check your profile and security settings. Change your display name as well as y…" at bounding box center [224, 60] width 384 height 14
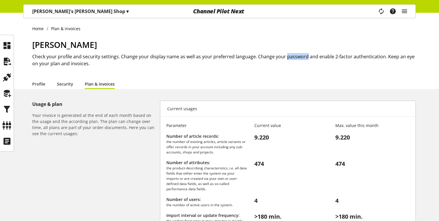
click at [291, 59] on h2 "Check your profile and security settings. Change your display name as well as y…" at bounding box center [224, 60] width 384 height 14
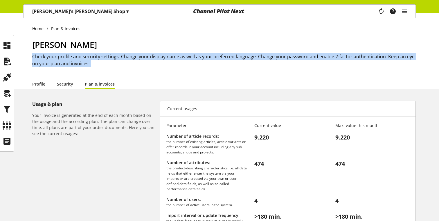
click at [291, 59] on h2 "Check your profile and security settings. Change your display name as well as y…" at bounding box center [224, 60] width 384 height 14
click at [199, 72] on div "[PERSON_NAME] Check your profile and security settings. Change your display nam…" at bounding box center [224, 59] width 384 height 40
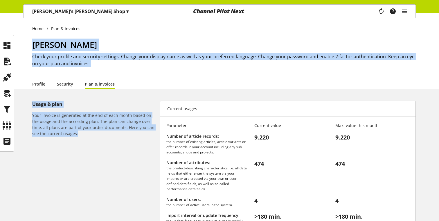
drag, startPoint x: 30, startPoint y: 41, endPoint x: 83, endPoint y: 146, distance: 118.2
click at [83, 146] on div "Home Plan & invoices [PERSON_NAME] Check your profile and security settings. Ch…" at bounding box center [219, 166] width 439 height 307
click at [83, 146] on div "Usage & plan Your invoice is generated at the end of each month based on the us…" at bounding box center [96, 189] width 128 height 176
drag, startPoint x: 25, startPoint y: 21, endPoint x: 61, endPoint y: 137, distance: 121.7
click at [61, 137] on div "Home Plan & invoices [PERSON_NAME] Check your profile and security settings. Ch…" at bounding box center [219, 166] width 439 height 307
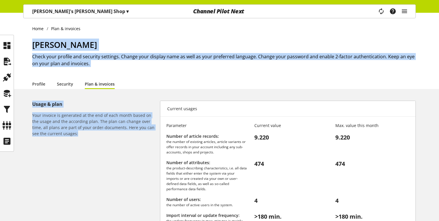
click at [61, 135] on h6 "Your invoice is generated at the end of each month based on the usage and the a…" at bounding box center [94, 124] width 125 height 24
drag, startPoint x: 61, startPoint y: 135, endPoint x: 35, endPoint y: 21, distance: 116.7
click at [35, 21] on div "Home Plan & invoices [PERSON_NAME] Check your profile and security settings. Ch…" at bounding box center [219, 166] width 439 height 307
drag, startPoint x: 70, startPoint y: 29, endPoint x: 60, endPoint y: 29, distance: 9.6
click at [69, 29] on li "Plan & invoices" at bounding box center [65, 29] width 37 height 6
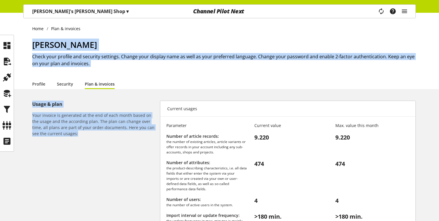
click at [65, 64] on h2 "Check your profile and security settings. Change your display name as well as y…" at bounding box center [224, 60] width 384 height 14
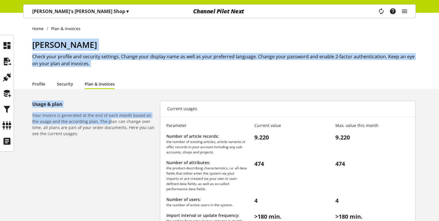
drag, startPoint x: 28, startPoint y: 24, endPoint x: 97, endPoint y: 119, distance: 118.5
click at [97, 119] on div "Home Plan & invoices [PERSON_NAME] Check your profile and security settings. Ch…" at bounding box center [219, 166] width 439 height 307
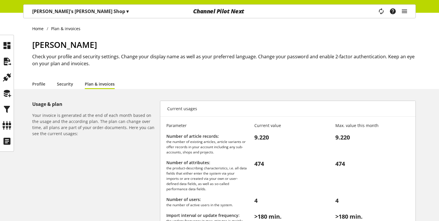
click at [81, 145] on div "Usage & plan Your invoice is generated at the end of each month based on the us…" at bounding box center [96, 189] width 128 height 176
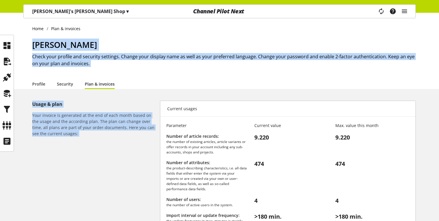
drag, startPoint x: 81, startPoint y: 145, endPoint x: 222, endPoint y: 50, distance: 170.0
click at [191, 39] on div "Home Plan & invoices [PERSON_NAME] Check your profile and security settings. Ch…" at bounding box center [219, 166] width 439 height 307
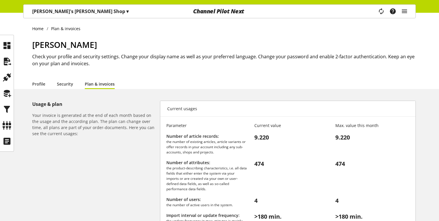
click at [33, 44] on span "[PERSON_NAME]" at bounding box center [64, 44] width 65 height 11
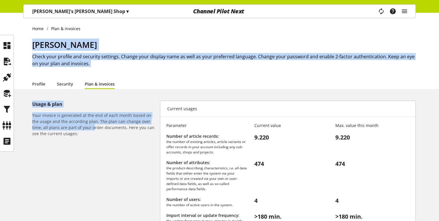
drag, startPoint x: 27, startPoint y: 39, endPoint x: 76, endPoint y: 129, distance: 102.6
click at [76, 129] on div "Home Plan & invoices [PERSON_NAME] Check your profile and security settings. Ch…" at bounding box center [219, 166] width 439 height 307
drag, startPoint x: 60, startPoint y: 135, endPoint x: 33, endPoint y: 30, distance: 107.8
click at [33, 31] on div "Home Plan & invoices [PERSON_NAME] Check your profile and security settings. Ch…" at bounding box center [219, 166] width 439 height 307
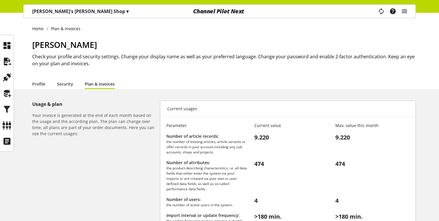
click at [31, 28] on div "Home Plan & invoices [PERSON_NAME] Check your profile and security settings. Ch…" at bounding box center [219, 51] width 439 height 76
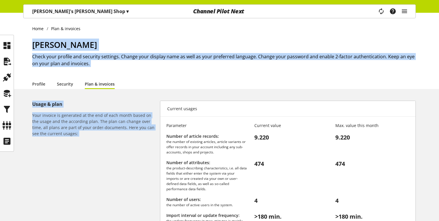
drag, startPoint x: 31, startPoint y: 28, endPoint x: 72, endPoint y: 168, distance: 145.7
click at [73, 172] on div "Home Plan & invoices [PERSON_NAME] Check your profile and security settings. Ch…" at bounding box center [219, 166] width 439 height 307
click at [64, 131] on h6 "Your invoice is generated at the end of each month based on the usage and the a…" at bounding box center [94, 124] width 125 height 24
drag, startPoint x: 60, startPoint y: 136, endPoint x: 29, endPoint y: 23, distance: 117.3
click at [29, 23] on div "Home Plan & invoices [PERSON_NAME] Check your profile and security settings. Ch…" at bounding box center [219, 166] width 439 height 307
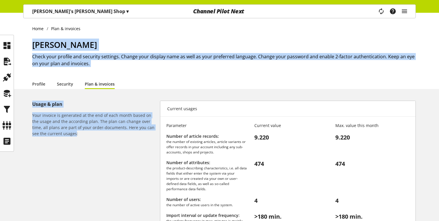
click at [61, 136] on h6 "Your invoice is generated at the end of each month based on the usage and the a…" at bounding box center [94, 124] width 125 height 24
drag, startPoint x: 61, startPoint y: 136, endPoint x: 30, endPoint y: 5, distance: 134.4
click at [33, 13] on div "[PERSON_NAME]'s [PERSON_NAME] Shop ▾ All customers ▾ Select customer All custom…" at bounding box center [219, 166] width 439 height 307
click at [406, 11] on icon "main navigation" at bounding box center [404, 11] width 7 height 10
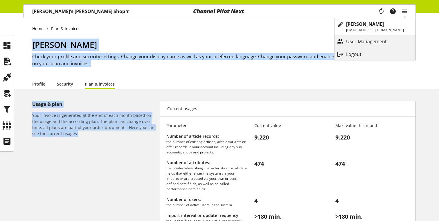
click at [339, 42] on icon "main navigation" at bounding box center [340, 41] width 7 height 10
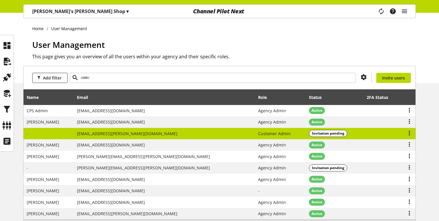
click at [390, 135] on td at bounding box center [381, 134] width 36 height 12
select select
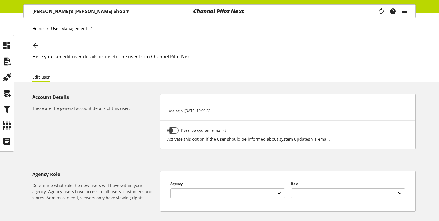
select select
select select "**********"
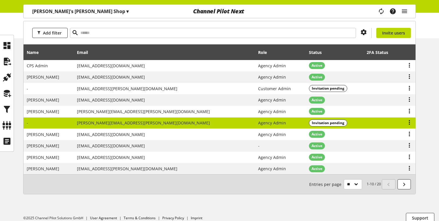
scroll to position [52, 0]
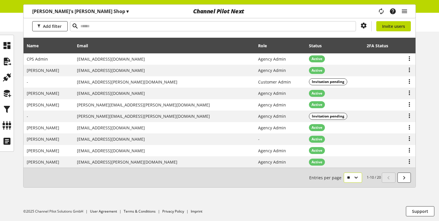
click at [357, 182] on select "** ** ** ***" at bounding box center [353, 178] width 18 height 10
select select "**"
click at [344, 183] on select "** ** ** ***" at bounding box center [353, 178] width 18 height 10
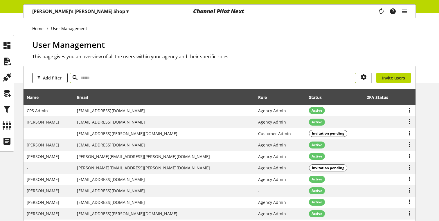
click at [197, 81] on input "text" at bounding box center [213, 78] width 286 height 10
click at [195, 67] on div "User Management This page gives you an overview of all the users within your ag…" at bounding box center [224, 61] width 384 height 45
click at [186, 79] on input "text" at bounding box center [213, 78] width 286 height 10
click at [172, 57] on h2 "This page gives you an overview of all the users within your agency and their s…" at bounding box center [224, 56] width 384 height 7
click at [168, 75] on input "text" at bounding box center [213, 78] width 286 height 10
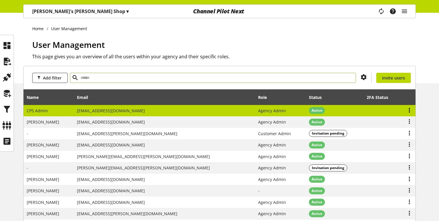
click at [411, 111] on icon at bounding box center [409, 110] width 7 height 10
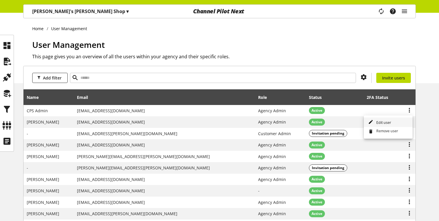
click at [379, 120] on span "Edit user" at bounding box center [382, 122] width 17 height 5
select select "**********"
select select "******"
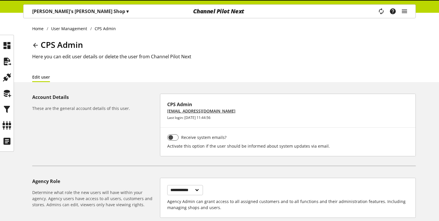
select select "**"
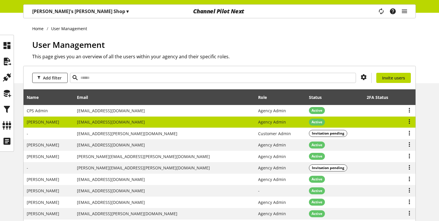
click at [150, 126] on td "[EMAIL_ADDRESS][DOMAIN_NAME]" at bounding box center [164, 123] width 181 height 12
select select
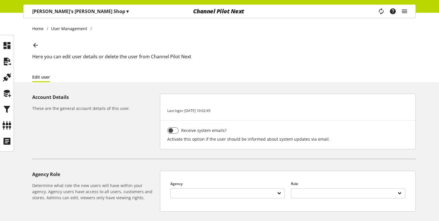
select select
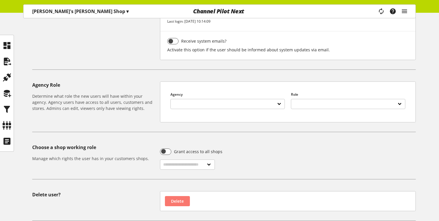
scroll to position [161, 0]
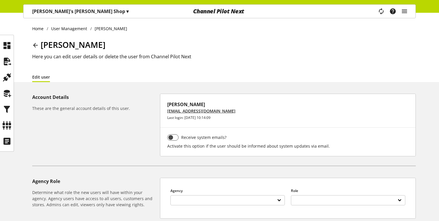
select select "**"
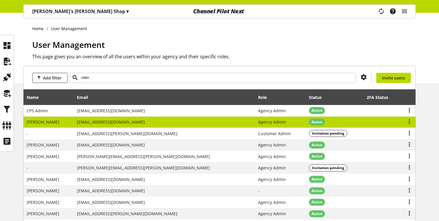
click at [150, 126] on td "[EMAIL_ADDRESS][DOMAIN_NAME]" at bounding box center [164, 123] width 181 height 12
select select
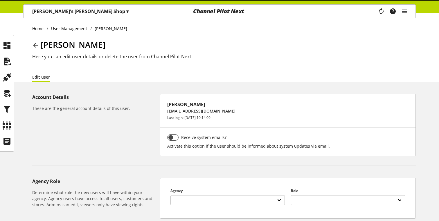
select select
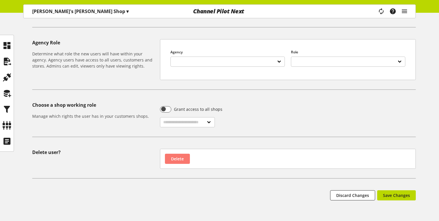
scroll to position [139, 0]
click at [185, 122] on select "**********" at bounding box center [187, 122] width 55 height 10
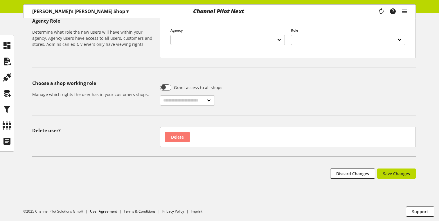
select select "**"
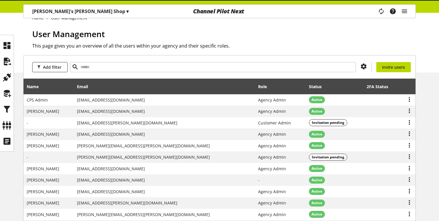
scroll to position [166, 0]
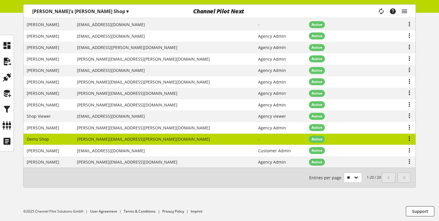
click at [255, 142] on td at bounding box center [280, 140] width 51 height 12
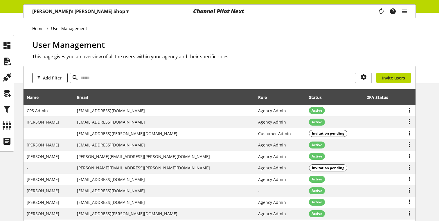
select select
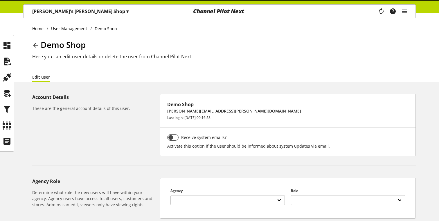
select select
select select "**"
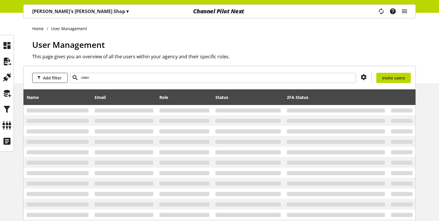
scroll to position [166, 0]
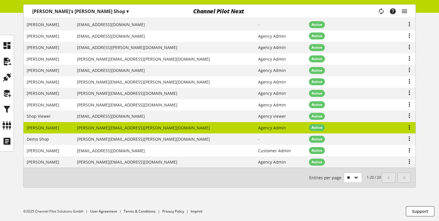
click at [219, 129] on td "[PERSON_NAME][EMAIL_ADDRESS][PERSON_NAME][DOMAIN_NAME]" at bounding box center [164, 128] width 181 height 12
select select
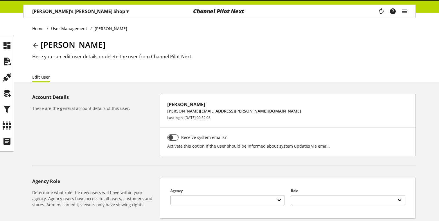
select select
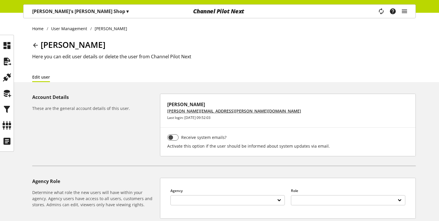
scroll to position [166, 0]
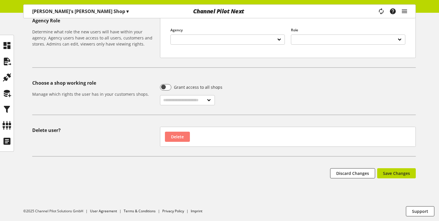
select select "**"
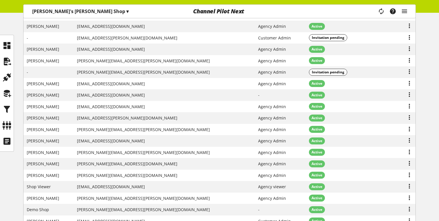
scroll to position [0, 0]
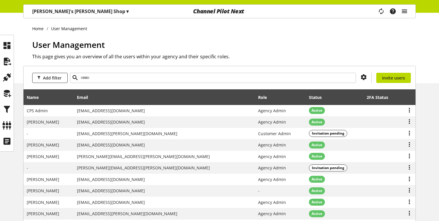
click at [402, 7] on icon "main navigation" at bounding box center [404, 11] width 7 height 10
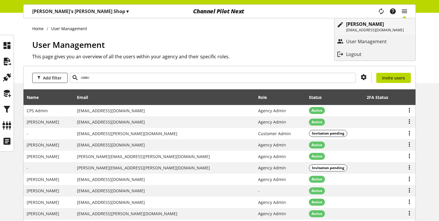
click at [364, 30] on p "[EMAIL_ADDRESS][DOMAIN_NAME]" at bounding box center [375, 30] width 58 height 5
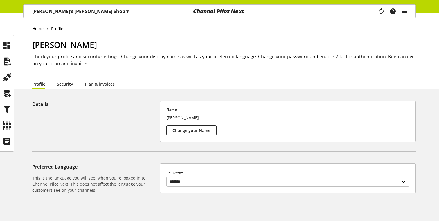
click at [63, 87] on link "Security" at bounding box center [65, 84] width 16 height 6
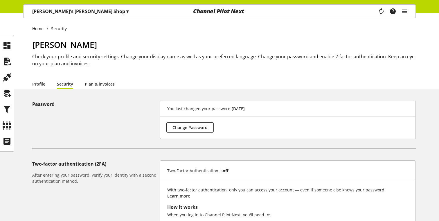
click at [100, 87] on link "Plan & invoices" at bounding box center [100, 84] width 30 height 6
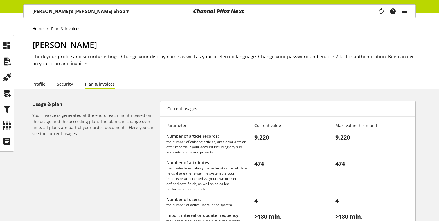
click at [43, 85] on link "Profile" at bounding box center [38, 84] width 13 height 6
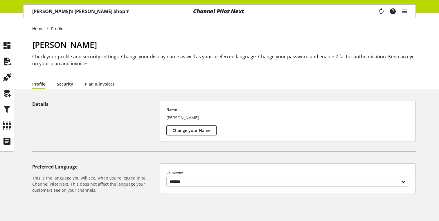
click at [61, 84] on link "Security" at bounding box center [65, 84] width 16 height 6
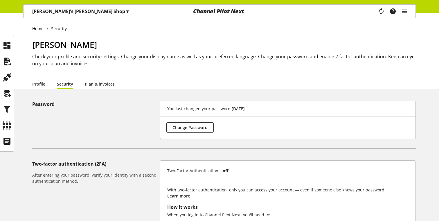
click at [88, 84] on link "Plan & invoices" at bounding box center [100, 84] width 30 height 6
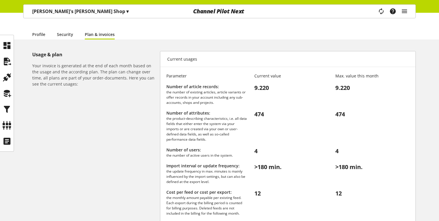
scroll to position [98, 0]
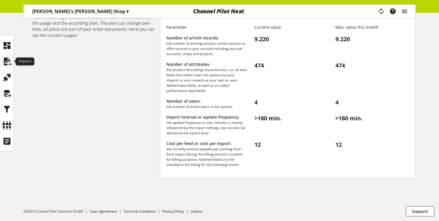
click at [5, 64] on icon at bounding box center [6, 62] width 9 height 12
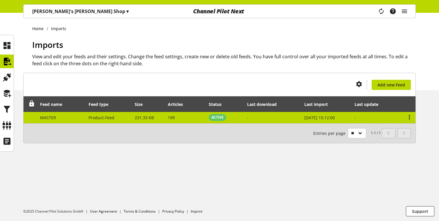
click at [388, 122] on td "-" at bounding box center [376, 117] width 51 height 11
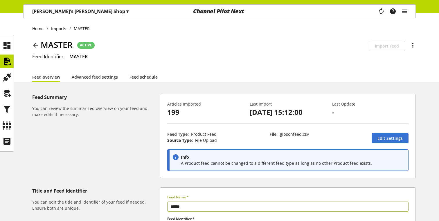
click at [134, 79] on link "Feed schedule" at bounding box center [143, 77] width 28 height 6
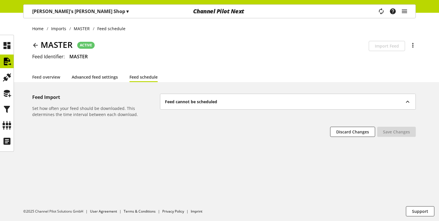
click at [102, 79] on link "Advanced feed settings" at bounding box center [95, 77] width 46 height 6
select select "********"
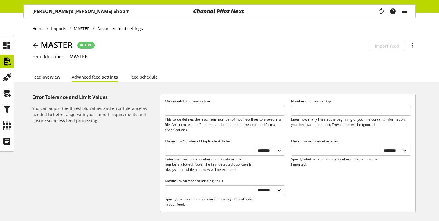
click at [34, 78] on link "Feed overview" at bounding box center [46, 77] width 28 height 6
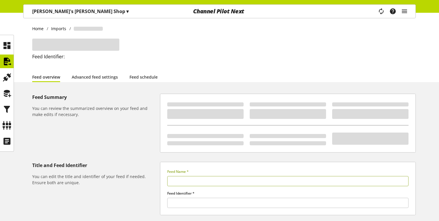
type input "******"
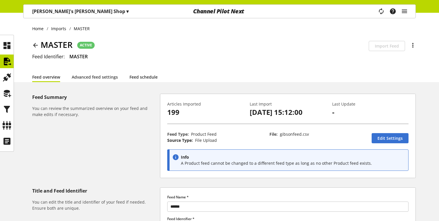
click at [141, 80] on link "Feed schedule" at bounding box center [143, 77] width 28 height 6
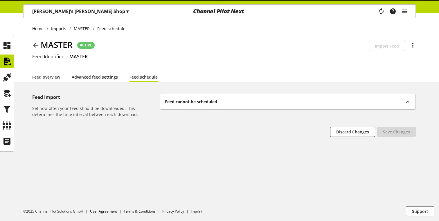
click at [91, 77] on link "Advanced feed settings" at bounding box center [95, 77] width 46 height 6
select select "********"
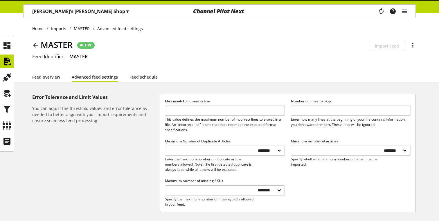
click at [49, 76] on link "Feed overview" at bounding box center [46, 77] width 28 height 6
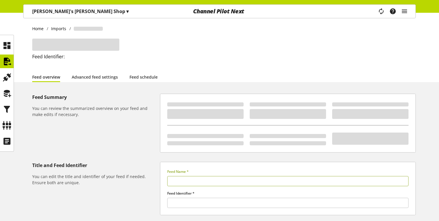
type input "******"
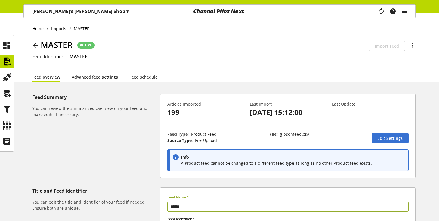
click at [106, 75] on link "Advanced feed settings" at bounding box center [95, 77] width 46 height 6
select select "********"
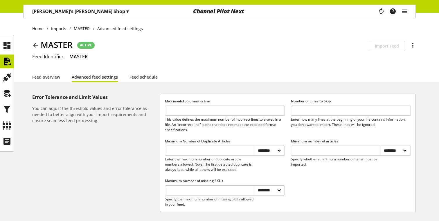
click at [156, 82] on div "**********" at bounding box center [219, 144] width 439 height 262
click at [154, 71] on div "MASTER ACTIVE Schedulability is disabled for this feed Import Feed There are ac…" at bounding box center [224, 55] width 384 height 33
click at [139, 75] on link "Feed schedule" at bounding box center [143, 77] width 28 height 6
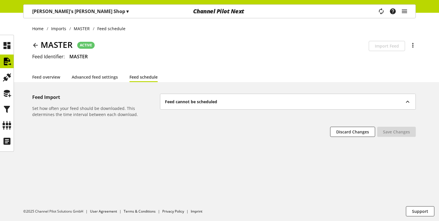
click at [400, 101] on div "Feed cannot be scheduled" at bounding box center [285, 102] width 240 height 6
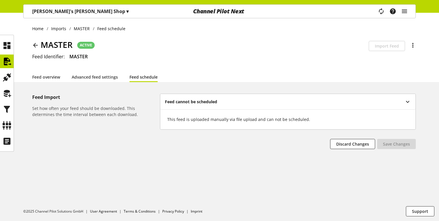
click at [258, 105] on div "Feed cannot be scheduled" at bounding box center [285, 102] width 240 height 6
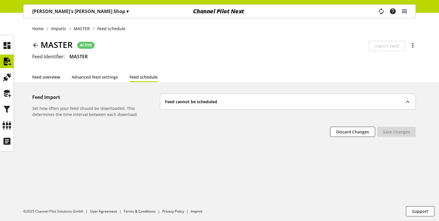
click at [47, 77] on link "Feed overview" at bounding box center [46, 77] width 28 height 6
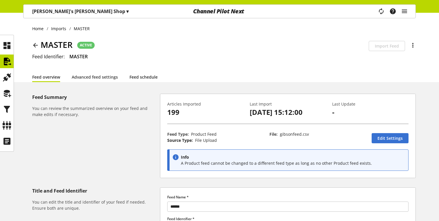
click at [150, 74] on link "Feed schedule" at bounding box center [143, 77] width 28 height 6
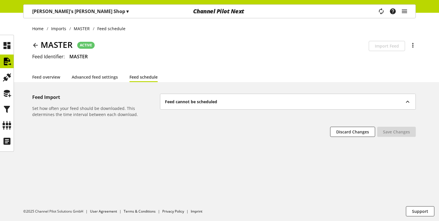
click at [35, 43] on icon at bounding box center [35, 45] width 7 height 10
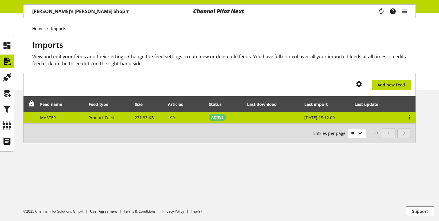
click at [151, 115] on span "231.33 KB" at bounding box center [144, 118] width 19 height 6
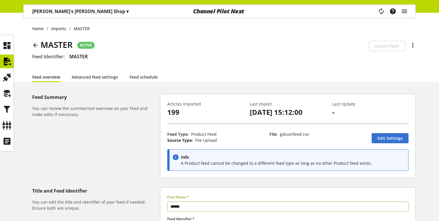
click at [406, 47] on div at bounding box center [410, 45] width 11 height 7
click at [417, 47] on div "Home Imports MASTER MASTER ACTIVE Schedulability is disabled for this feed Impo…" at bounding box center [219, 47] width 439 height 69
click at [412, 48] on icon at bounding box center [412, 45] width 7 height 10
click at [403, 8] on icon "main navigation" at bounding box center [404, 11] width 7 height 10
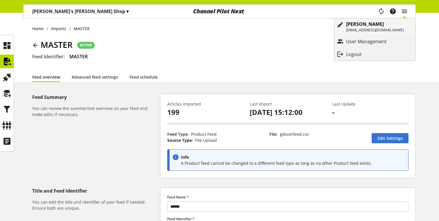
click at [366, 33] on div "[PERSON_NAME] [EMAIL_ADDRESS][DOMAIN_NAME]" at bounding box center [380, 26] width 69 height 17
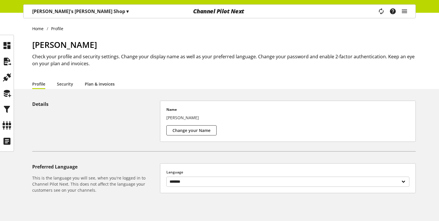
click at [98, 84] on link "Plan & invoices" at bounding box center [100, 84] width 30 height 6
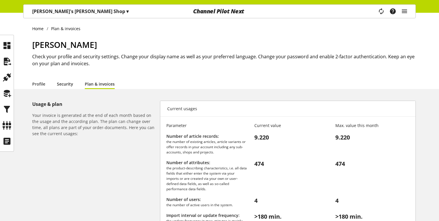
click at [64, 81] on link "Security" at bounding box center [65, 84] width 16 height 6
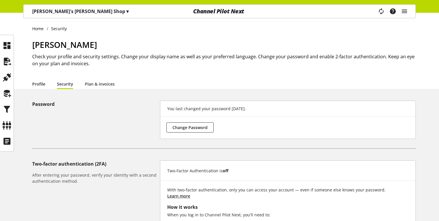
click at [43, 82] on link "Profile" at bounding box center [38, 84] width 13 height 6
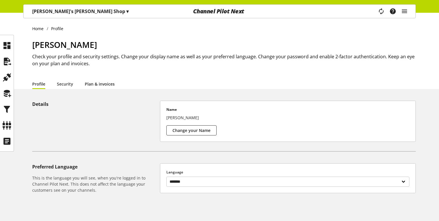
click at [100, 87] on link "Plan & invoices" at bounding box center [100, 84] width 30 height 6
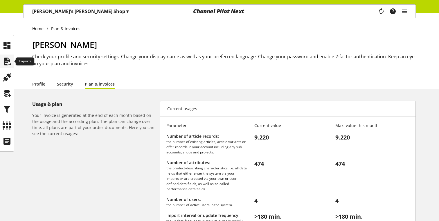
click at [8, 63] on icon at bounding box center [6, 62] width 9 height 12
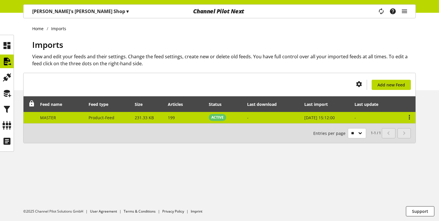
click at [209, 117] on span "ACTIVE" at bounding box center [217, 117] width 17 height 7
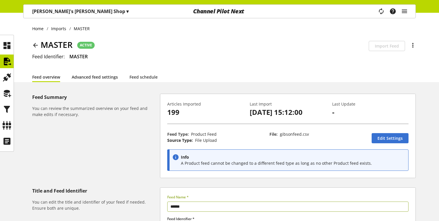
click at [113, 79] on link "Advanced feed settings" at bounding box center [95, 77] width 46 height 6
select select "********"
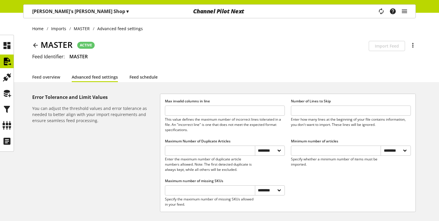
click at [149, 80] on link "Feed schedule" at bounding box center [143, 77] width 28 height 6
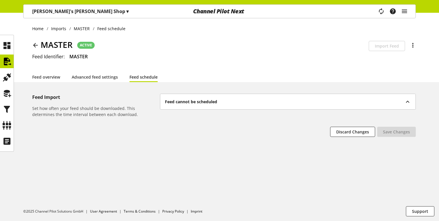
click at [34, 44] on icon at bounding box center [35, 45] width 7 height 10
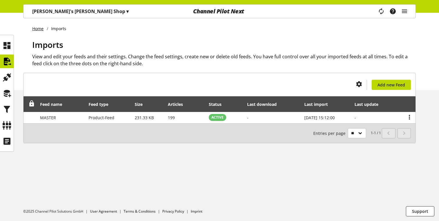
click at [35, 29] on link "Home" at bounding box center [39, 29] width 15 height 6
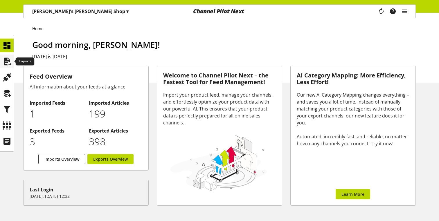
click at [2, 63] on icon at bounding box center [6, 62] width 9 height 12
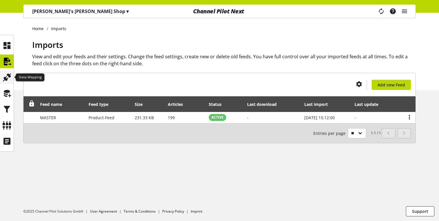
click at [7, 74] on icon at bounding box center [6, 78] width 9 height 12
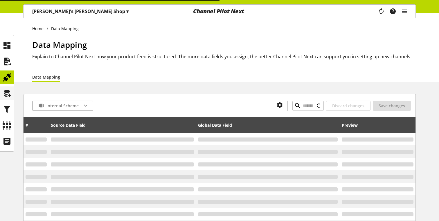
click at [7, 94] on icon at bounding box center [6, 94] width 9 height 12
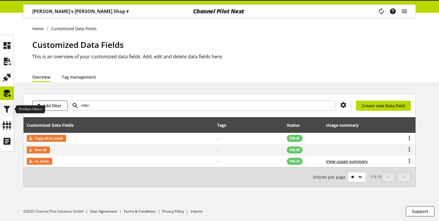
click at [7, 107] on icon at bounding box center [6, 110] width 9 height 12
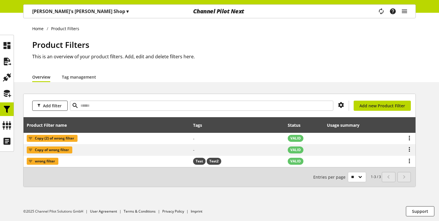
click at [7, 132] on ul at bounding box center [7, 93] width 14 height 109
click at [7, 123] on icon at bounding box center [6, 126] width 9 height 12
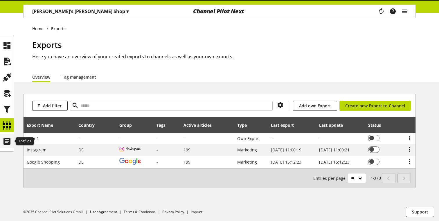
click at [7, 139] on icon at bounding box center [6, 142] width 9 height 12
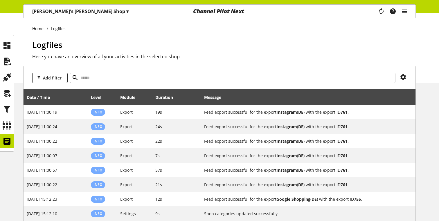
click at [403, 13] on icon "main navigation" at bounding box center [404, 11] width 7 height 10
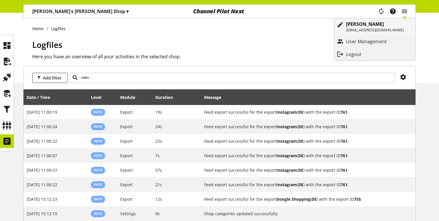
click at [363, 32] on p "[EMAIL_ADDRESS][DOMAIN_NAME]" at bounding box center [375, 30] width 58 height 5
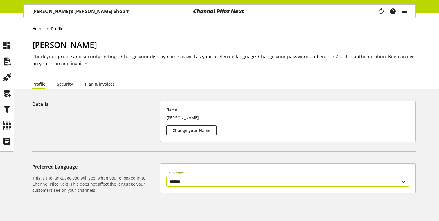
click at [202, 181] on select "******* ******" at bounding box center [287, 182] width 243 height 10
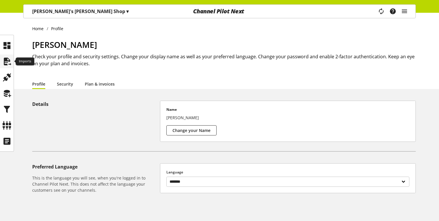
click at [12, 57] on div at bounding box center [7, 62] width 14 height 14
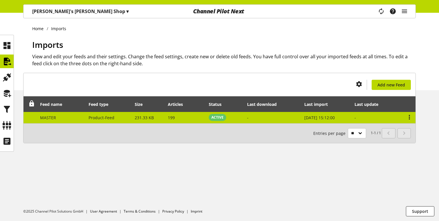
click at [89, 116] on span "Product-Feed" at bounding box center [102, 118] width 26 height 6
click at [294, 122] on td "-" at bounding box center [272, 117] width 57 height 11
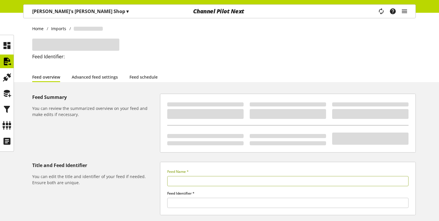
type input "******"
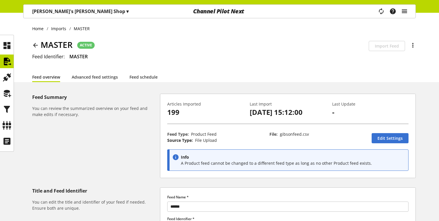
click at [403, 12] on icon "main navigation" at bounding box center [404, 11] width 7 height 10
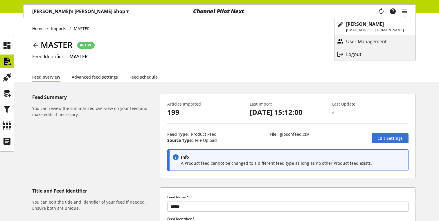
click at [341, 43] on icon "main navigation" at bounding box center [340, 41] width 7 height 10
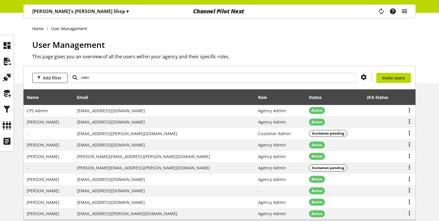
click at [406, 13] on icon "main navigation" at bounding box center [404, 11] width 7 height 10
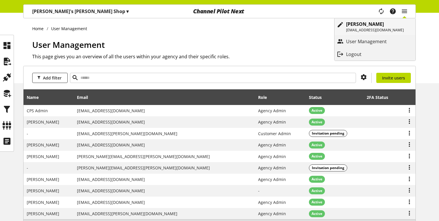
click at [374, 26] on b "[PERSON_NAME]" at bounding box center [365, 24] width 38 height 6
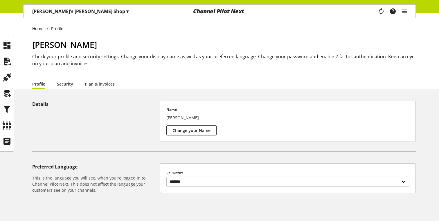
click at [53, 86] on li "Profile" at bounding box center [44, 84] width 25 height 10
click at [73, 86] on li "Security" at bounding box center [71, 84] width 28 height 10
click at [98, 86] on link "Plan & invoices" at bounding box center [100, 84] width 30 height 6
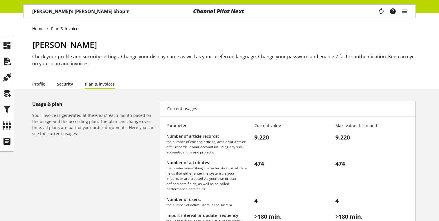
click at [69, 86] on link "Security" at bounding box center [65, 84] width 16 height 6
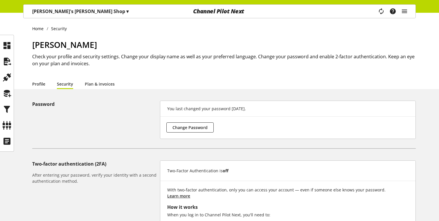
click at [37, 85] on link "Profile" at bounding box center [38, 84] width 13 height 6
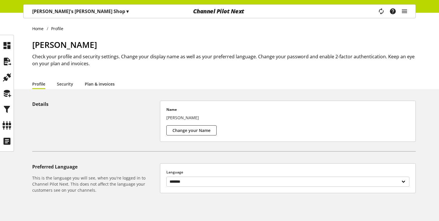
click at [103, 86] on link "Plan & invoices" at bounding box center [100, 84] width 30 height 6
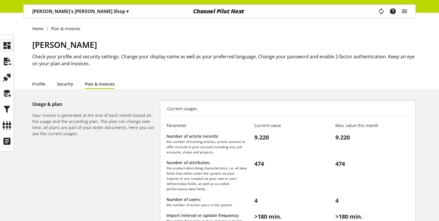
click at [12, 47] on div at bounding box center [7, 46] width 14 height 14
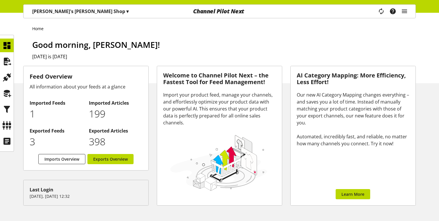
click at [10, 69] on ul at bounding box center [7, 93] width 14 height 109
click at [10, 61] on icon at bounding box center [6, 62] width 9 height 12
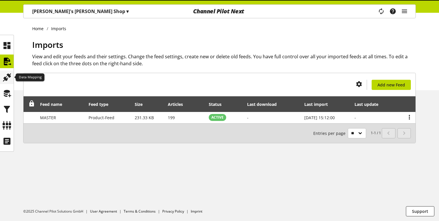
click at [10, 72] on icon at bounding box center [6, 78] width 9 height 12
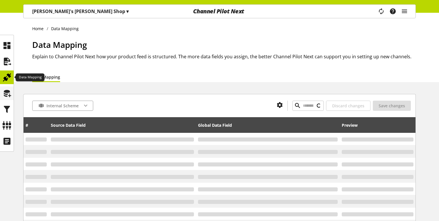
type input "*******"
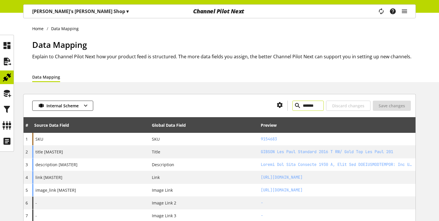
click at [292, 108] on input "*******" at bounding box center [307, 106] width 31 height 10
type input "*******"
click at [292, 108] on input "*******" at bounding box center [307, 106] width 31 height 10
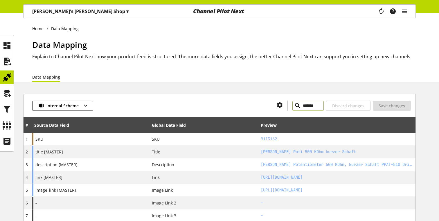
click at [292, 108] on input "*******" at bounding box center [307, 106] width 31 height 10
type input "*******"
click at [292, 109] on input "*******" at bounding box center [307, 106] width 31 height 10
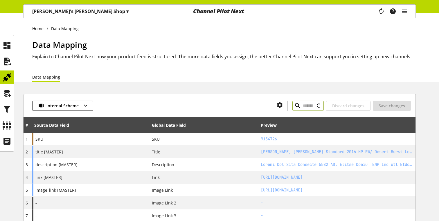
type input "******"
click at [298, 105] on input "******" at bounding box center [307, 106] width 31 height 10
type input "*******"
click at [292, 106] on input "*******" at bounding box center [307, 106] width 31 height 10
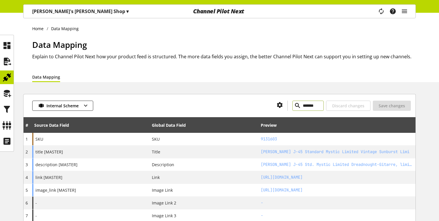
click at [292, 106] on input "*******" at bounding box center [307, 106] width 31 height 10
type input "*******"
click at [292, 108] on input "*******" at bounding box center [307, 106] width 31 height 10
type input "*******"
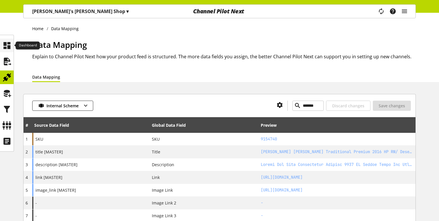
click at [10, 51] on icon at bounding box center [6, 46] width 9 height 12
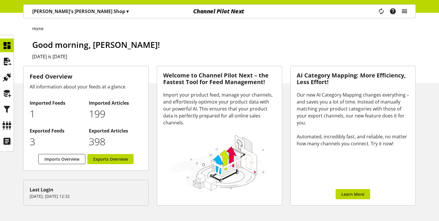
click at [405, 13] on icon "main navigation" at bounding box center [404, 11] width 7 height 10
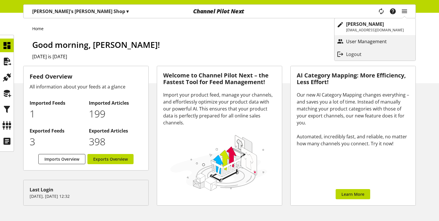
click at [380, 42] on p "User Management" at bounding box center [372, 41] width 52 height 7
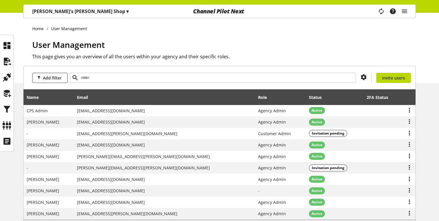
click at [193, 57] on h2 "This page gives you an overview of all the users within your agency and their s…" at bounding box center [224, 56] width 384 height 7
click at [144, 57] on h2 "This page gives you an overview of all the users within your agency and their s…" at bounding box center [224, 56] width 384 height 7
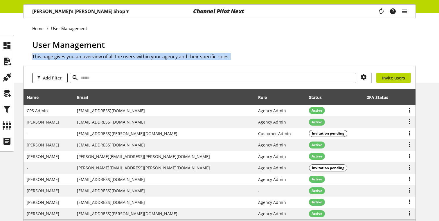
click at [144, 57] on h2 "This page gives you an overview of all the users within your agency and their s…" at bounding box center [224, 56] width 384 height 7
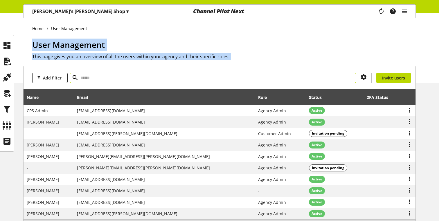
drag, startPoint x: 29, startPoint y: 40, endPoint x: 280, endPoint y: 78, distance: 254.0
click at [280, 78] on div "Home User Management User Management This page gives you an overview of all the…" at bounding box center [219, 143] width 439 height 260
click at [246, 60] on div "User Management This page gives you an overview of all the users within your ag…" at bounding box center [224, 61] width 384 height 45
drag, startPoint x: 246, startPoint y: 60, endPoint x: 20, endPoint y: 21, distance: 229.5
click at [20, 21] on div "Home User Management User Management This page gives you an overview of all the…" at bounding box center [219, 48] width 439 height 71
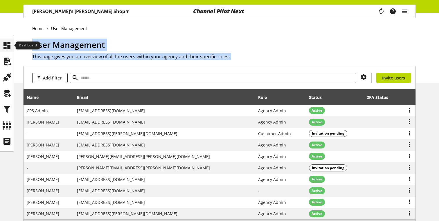
click at [10, 42] on icon at bounding box center [6, 46] width 9 height 12
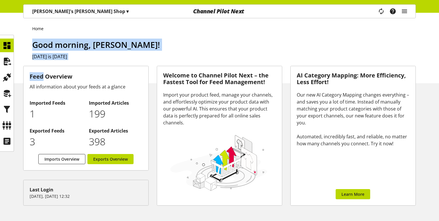
drag, startPoint x: 33, startPoint y: 46, endPoint x: 107, endPoint y: 73, distance: 78.5
click at [106, 73] on div "Home Good morning, [PERSON_NAME]! [DATE] is [DATE] Feed Overview All informatio…" at bounding box center [219, 158] width 439 height 291
click at [107, 73] on h3 "Feed Overview" at bounding box center [86, 76] width 113 height 9
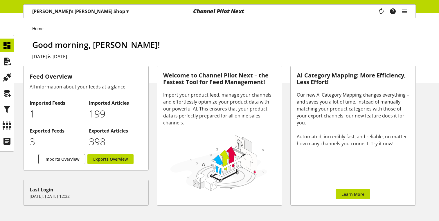
drag, startPoint x: 99, startPoint y: 61, endPoint x: 29, endPoint y: 34, distance: 75.1
click at [29, 35] on div "Home Good morning, [PERSON_NAME]! [DATE] is [DATE]" at bounding box center [219, 48] width 439 height 71
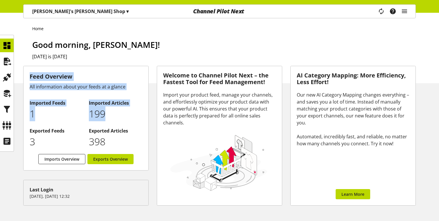
drag, startPoint x: 29, startPoint y: 74, endPoint x: 127, endPoint y: 106, distance: 102.7
click at [136, 111] on div "Feed Overview All information about your feeds at a glance Imported Feeds 1 Imp…" at bounding box center [86, 118] width 125 height 104
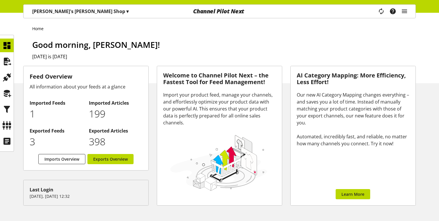
click at [120, 136] on p "398" at bounding box center [115, 141] width 53 height 15
click at [5, 63] on icon at bounding box center [6, 62] width 9 height 12
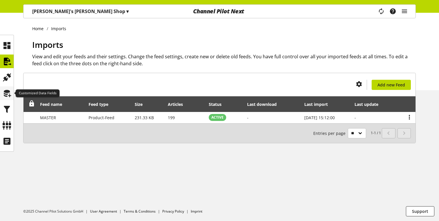
click at [1, 93] on div at bounding box center [7, 94] width 14 height 14
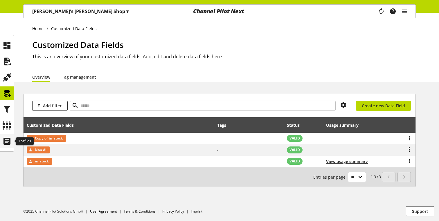
click at [3, 137] on icon at bounding box center [6, 142] width 9 height 12
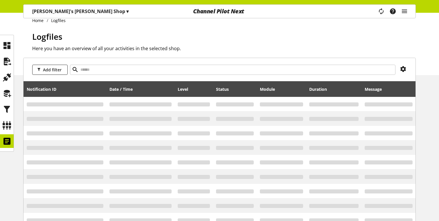
scroll to position [9, 0]
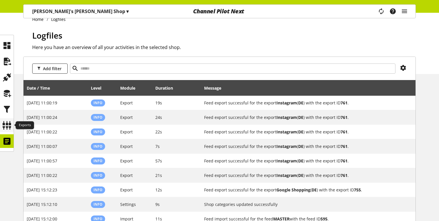
click at [8, 120] on icon at bounding box center [6, 126] width 9 height 12
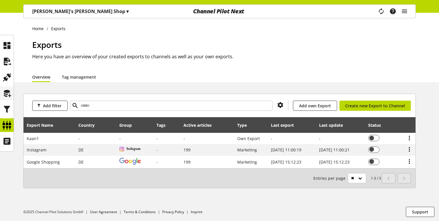
scroll to position [0, 0]
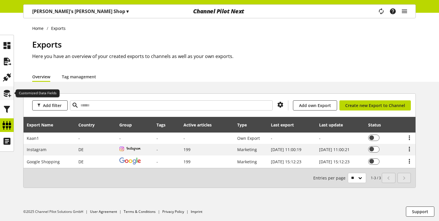
click at [6, 100] on div at bounding box center [7, 94] width 14 height 14
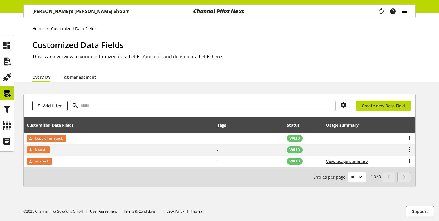
click at [404, 12] on icon "main navigation" at bounding box center [404, 11] width 7 height 10
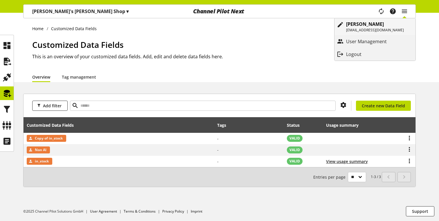
click at [351, 25] on b "[PERSON_NAME]" at bounding box center [365, 24] width 38 height 6
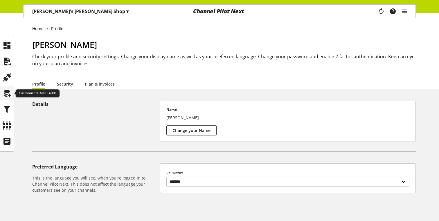
click at [6, 90] on icon at bounding box center [6, 94] width 9 height 12
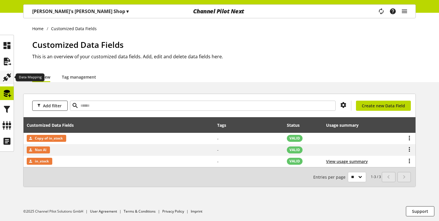
click at [10, 78] on icon at bounding box center [6, 78] width 9 height 12
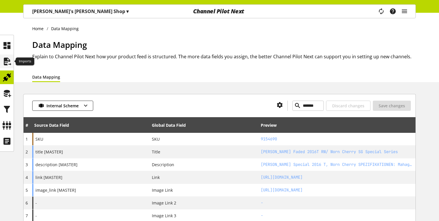
click at [6, 57] on icon at bounding box center [6, 62] width 9 height 12
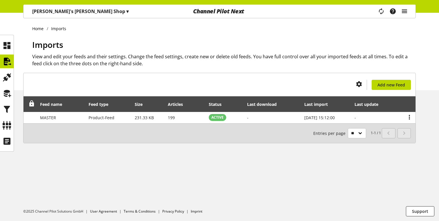
click at [406, 10] on icon "main navigation" at bounding box center [404, 11] width 7 height 10
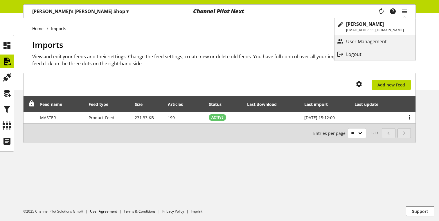
click at [350, 44] on p "User Management" at bounding box center [372, 41] width 52 height 7
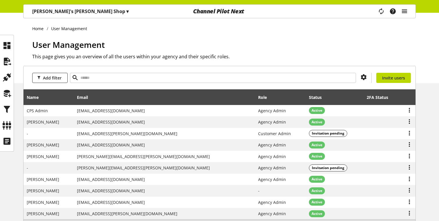
click at [404, 10] on icon "main navigation" at bounding box center [404, 11] width 7 height 10
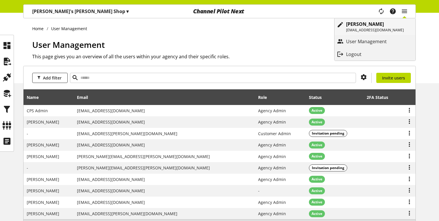
click at [378, 21] on p "[PERSON_NAME]" at bounding box center [375, 24] width 58 height 7
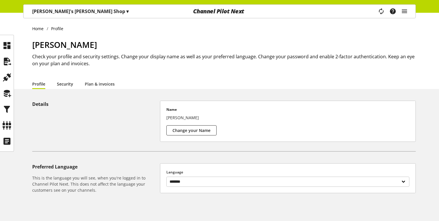
click at [63, 87] on link "Security" at bounding box center [65, 84] width 16 height 6
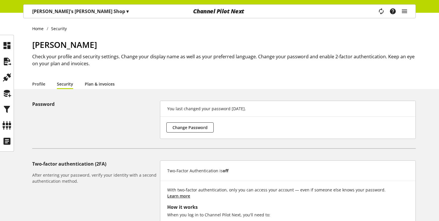
click at [96, 81] on link "Plan & invoices" at bounding box center [100, 84] width 30 height 6
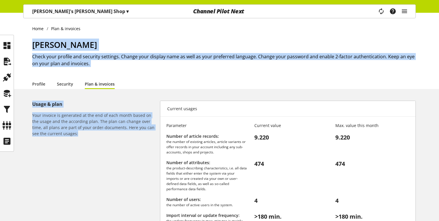
drag, startPoint x: 32, startPoint y: 43, endPoint x: 94, endPoint y: 144, distance: 119.1
click at [94, 144] on div "Home Plan & invoices [PERSON_NAME] Check your profile and security settings. Ch…" at bounding box center [219, 166] width 439 height 307
click at [75, 143] on div "Usage & plan Your invoice is generated at the end of each month based on the us…" at bounding box center [96, 189] width 128 height 176
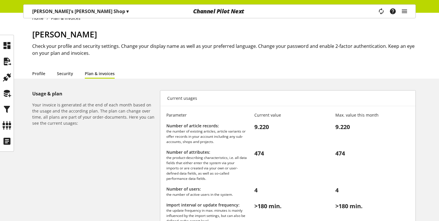
scroll to position [3, 0]
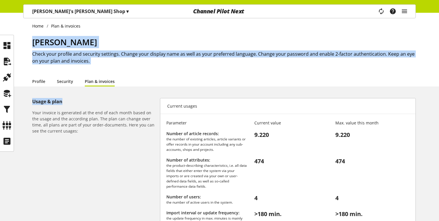
drag, startPoint x: 32, startPoint y: 21, endPoint x: 93, endPoint y: 111, distance: 108.1
click at [95, 108] on div "Home Plan & invoices [PERSON_NAME] Check your profile and security settings. Ch…" at bounding box center [219, 163] width 439 height 307
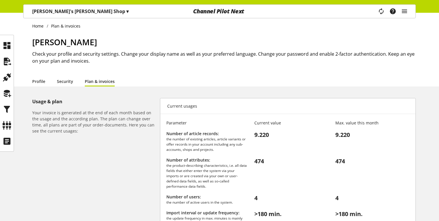
click at [79, 137] on div "Usage & plan Your invoice is generated at the end of each month based on the us…" at bounding box center [96, 186] width 128 height 176
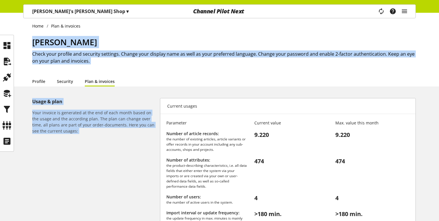
scroll to position [0, 0]
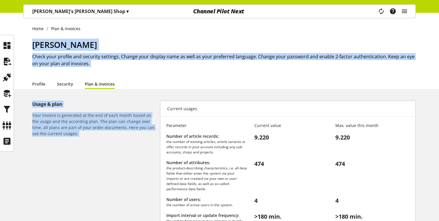
drag, startPoint x: 79, startPoint y: 137, endPoint x: 23, endPoint y: 22, distance: 127.8
click at [23, 22] on div "Home Plan & invoices [PERSON_NAME] Check your profile and security settings. Ch…" at bounding box center [219, 166] width 439 height 307
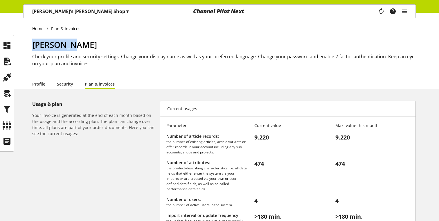
drag, startPoint x: 28, startPoint y: 28, endPoint x: 73, endPoint y: 53, distance: 50.7
click at [73, 53] on div "Home Plan & invoices [PERSON_NAME] Check your profile and security settings. Ch…" at bounding box center [219, 51] width 439 height 76
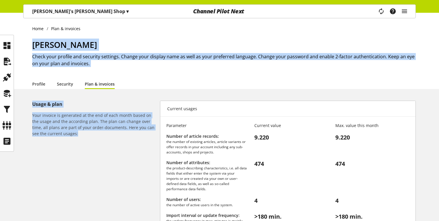
drag, startPoint x: 29, startPoint y: 27, endPoint x: 102, endPoint y: 152, distance: 144.4
click at [105, 152] on div "Home Plan & invoices [PERSON_NAME] Check your profile and security settings. Ch…" at bounding box center [219, 166] width 439 height 307
click at [69, 140] on div "Usage & plan Your invoice is generated at the end of each month based on the us…" at bounding box center [96, 189] width 128 height 176
drag, startPoint x: 69, startPoint y: 140, endPoint x: 25, endPoint y: 27, distance: 121.7
click at [25, 27] on div "Home Plan & invoices [PERSON_NAME] Check your profile and security settings. Ch…" at bounding box center [219, 166] width 439 height 307
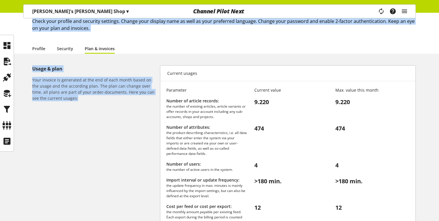
scroll to position [33, 0]
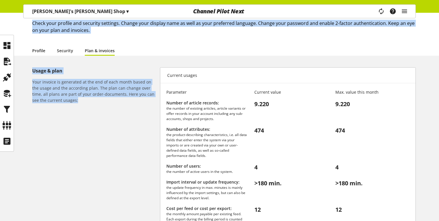
click at [44, 51] on link "Profile" at bounding box center [38, 51] width 13 height 6
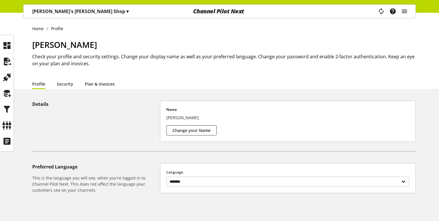
click at [100, 83] on link "Plan & invoices" at bounding box center [100, 84] width 30 height 6
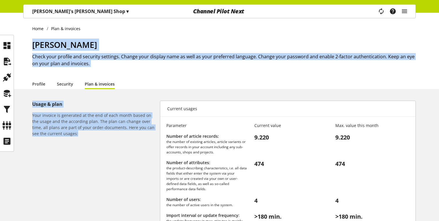
drag, startPoint x: 67, startPoint y: 131, endPoint x: 30, endPoint y: 46, distance: 92.6
click at [30, 46] on div "Home Plan & invoices [PERSON_NAME] Check your profile and security settings. Ch…" at bounding box center [219, 166] width 439 height 307
drag, startPoint x: 31, startPoint y: 27, endPoint x: 62, endPoint y: 141, distance: 118.2
click at [62, 141] on div "Home Plan & invoices [PERSON_NAME] Check your profile and security settings. Ch…" at bounding box center [219, 166] width 439 height 307
click at [70, 137] on div "Usage & plan Your invoice is generated at the end of each month based on the us…" at bounding box center [96, 189] width 128 height 176
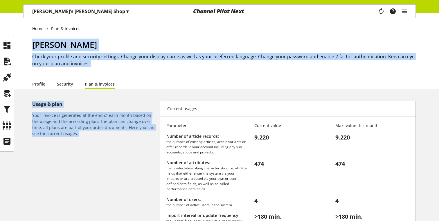
drag, startPoint x: 70, startPoint y: 137, endPoint x: 29, endPoint y: 24, distance: 120.9
click at [29, 24] on div "Home Plan & invoices [PERSON_NAME] Check your profile and security settings. Ch…" at bounding box center [219, 166] width 439 height 307
drag, startPoint x: 30, startPoint y: 25, endPoint x: 84, endPoint y: 139, distance: 126.4
click at [84, 139] on div "Home Plan & invoices [PERSON_NAME] Check your profile and security settings. Ch…" at bounding box center [219, 166] width 439 height 307
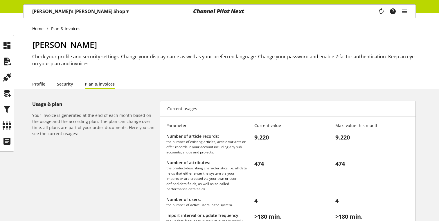
click at [28, 28] on div "Home Plan & invoices [PERSON_NAME] Check your profile and security settings. Ch…" at bounding box center [219, 51] width 439 height 76
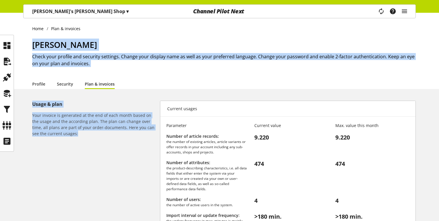
drag, startPoint x: 78, startPoint y: 136, endPoint x: 80, endPoint y: 32, distance: 104.5
click at [79, 32] on div "Home Plan & invoices [PERSON_NAME] Check your profile and security settings. Ch…" at bounding box center [219, 166] width 439 height 307
click at [5, 62] on icon at bounding box center [6, 62] width 9 height 12
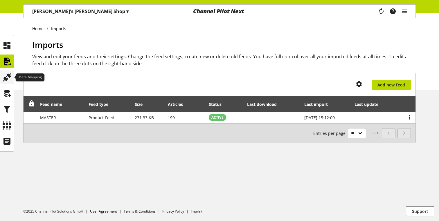
click at [6, 81] on icon at bounding box center [6, 78] width 9 height 12
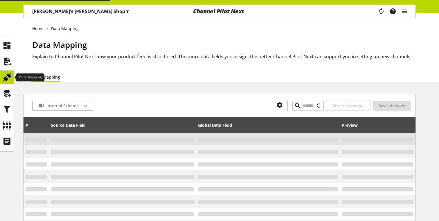
type input "********"
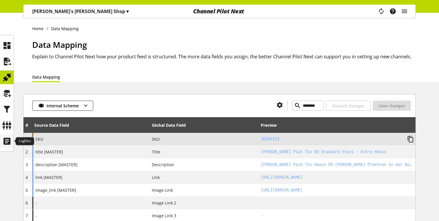
click at [7, 142] on icon at bounding box center [6, 142] width 9 height 12
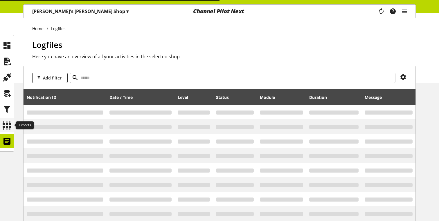
click at [6, 127] on icon at bounding box center [6, 126] width 9 height 12
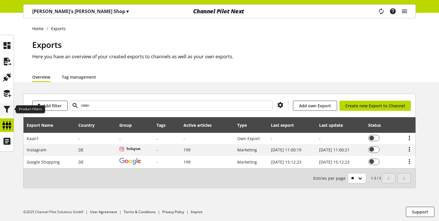
click at [4, 111] on icon at bounding box center [6, 110] width 9 height 12
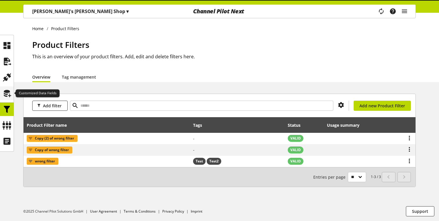
click at [3, 91] on icon at bounding box center [6, 94] width 9 height 12
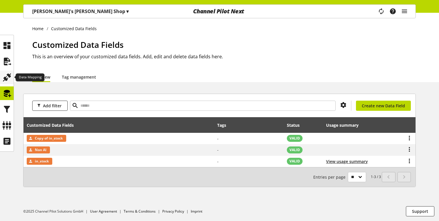
click at [2, 75] on icon at bounding box center [6, 78] width 9 height 12
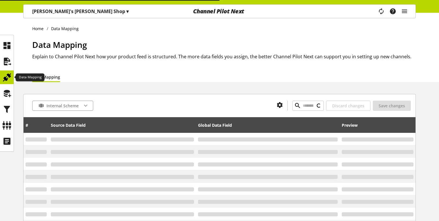
type input "******"
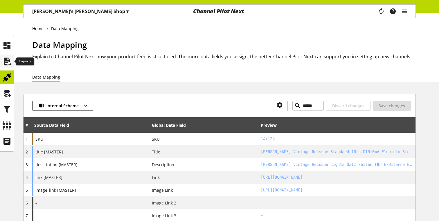
click at [9, 60] on icon at bounding box center [6, 62] width 9 height 12
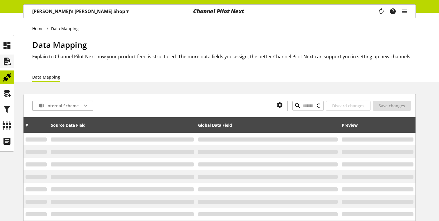
type input "********"
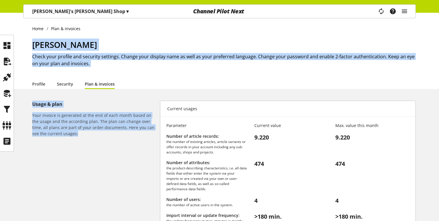
drag, startPoint x: 58, startPoint y: 137, endPoint x: 32, endPoint y: 36, distance: 103.8
click at [32, 36] on div "Home Plan & invoices [PERSON_NAME] Check your profile and security settings. Ch…" at bounding box center [219, 166] width 439 height 307
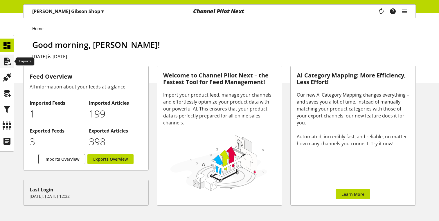
click at [8, 60] on icon at bounding box center [6, 62] width 9 height 12
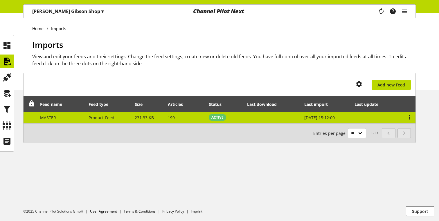
click at [157, 115] on td "231.33 KB" at bounding box center [148, 117] width 33 height 11
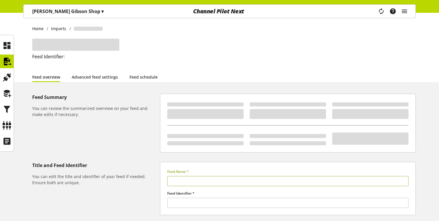
type input "******"
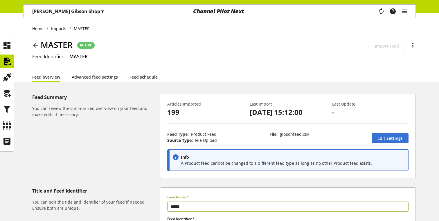
click at [145, 74] on link "Feed schedule" at bounding box center [143, 77] width 28 height 6
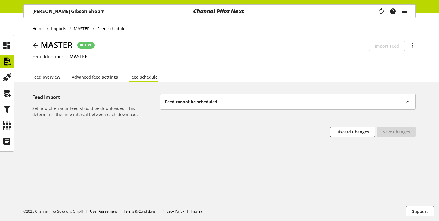
click at [43, 8] on p "Kaan's Gibson Shop ▾" at bounding box center [67, 11] width 71 height 7
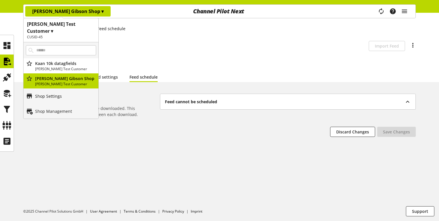
click at [51, 93] on p "Shop Settings" at bounding box center [48, 96] width 27 height 6
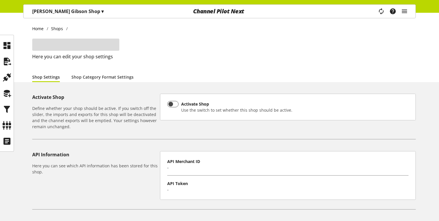
type input "**********"
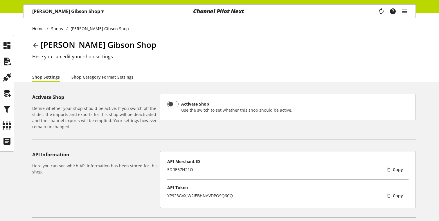
click at [61, 14] on p "Kaan's Gibson Shop ▾" at bounding box center [67, 11] width 71 height 7
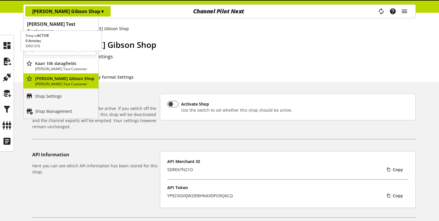
click at [54, 60] on p "Kaan 10k datagfields" at bounding box center [65, 63] width 61 height 6
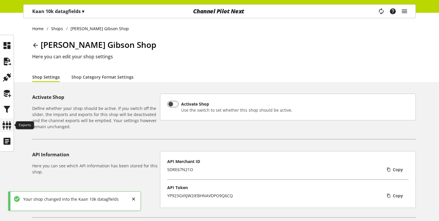
click at [7, 127] on icon at bounding box center [6, 126] width 9 height 12
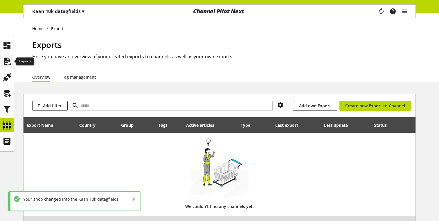
click at [6, 66] on icon at bounding box center [6, 62] width 9 height 12
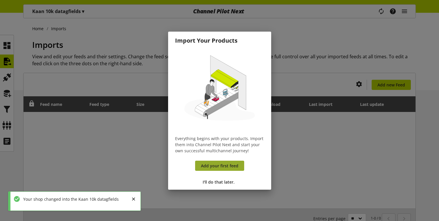
click at [213, 167] on span "Add your first feed" at bounding box center [219, 166] width 37 height 6
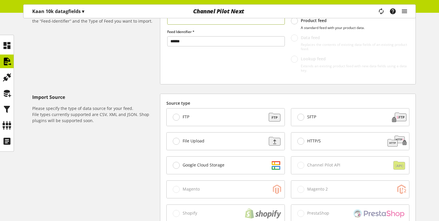
scroll to position [96, 0]
type input "****"
click at [322, 141] on div "HTTP/S" at bounding box center [350, 140] width 118 height 17
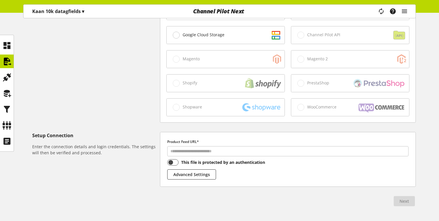
scroll to position [244, 0]
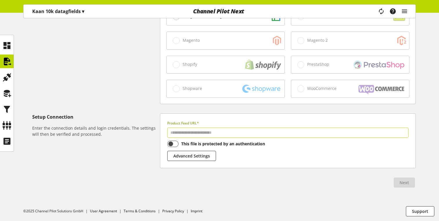
click at [280, 135] on input "text" at bounding box center [287, 133] width 241 height 10
paste input "**********"
type input "**********"
click at [232, 134] on input "text" at bounding box center [287, 133] width 241 height 10
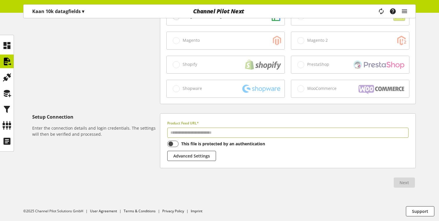
paste input "**********"
type input "**********"
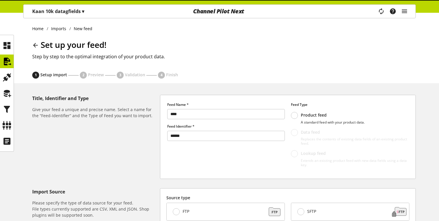
select select
select select "*"
select select "*****"
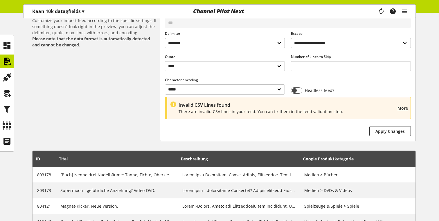
scroll to position [212, 0]
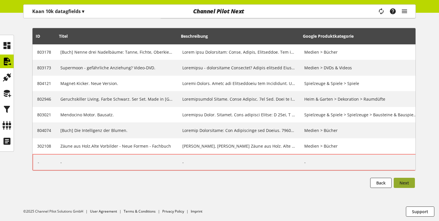
click at [394, 181] on button "Next" at bounding box center [404, 183] width 21 height 10
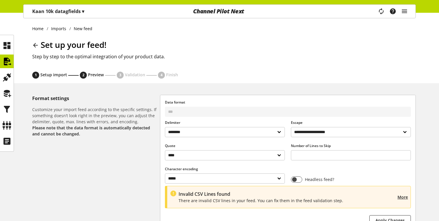
select select
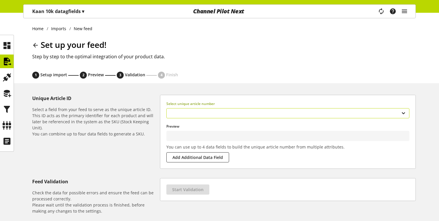
click at [208, 114] on select "**********" at bounding box center [287, 113] width 243 height 10
type input "******"
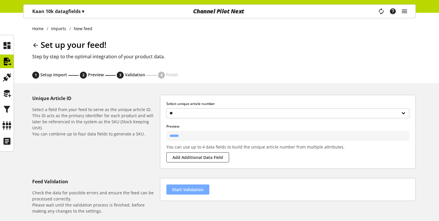
click at [183, 188] on span "Start Validation" at bounding box center [187, 190] width 31 height 6
select select "********"
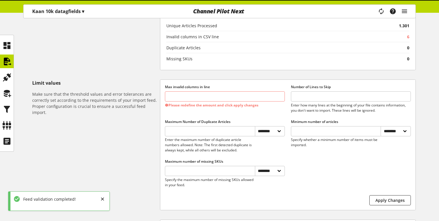
scroll to position [246, 0]
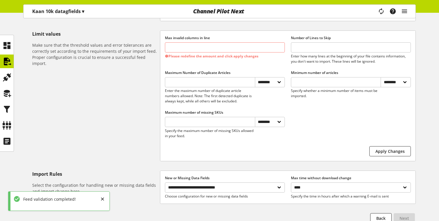
click at [210, 48] on input "*" at bounding box center [225, 47] width 120 height 10
type input "*"
click at [386, 151] on span "Apply Changes" at bounding box center [389, 151] width 29 height 6
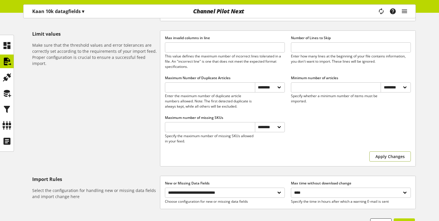
scroll to position [287, 0]
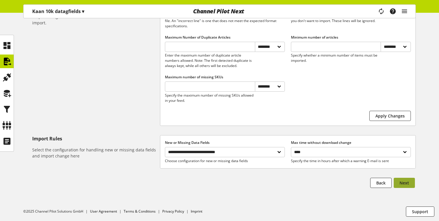
click at [400, 182] on span "Next" at bounding box center [404, 183] width 10 height 6
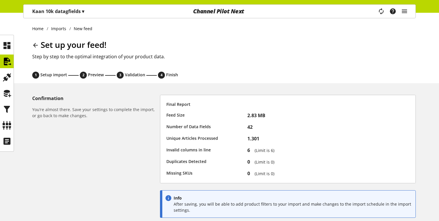
scroll to position [50, 0]
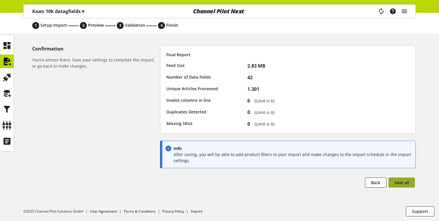
click at [394, 187] on button "Save all" at bounding box center [401, 183] width 26 height 10
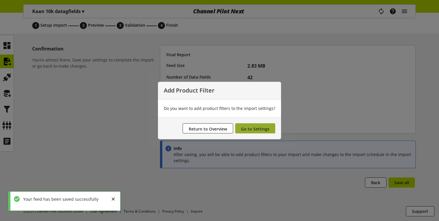
click at [256, 129] on span "Go to Settings" at bounding box center [255, 129] width 28 height 6
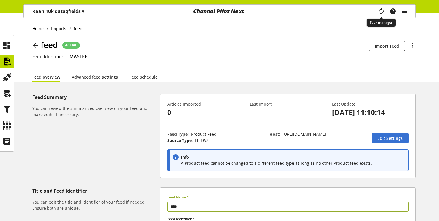
click at [381, 10] on icon "main navigation" at bounding box center [381, 11] width 7 height 10
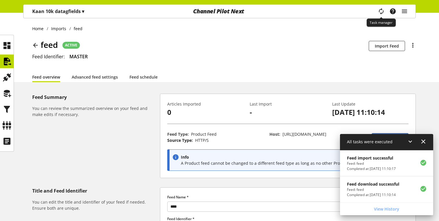
click at [381, 10] on icon "main navigation" at bounding box center [381, 11] width 7 height 10
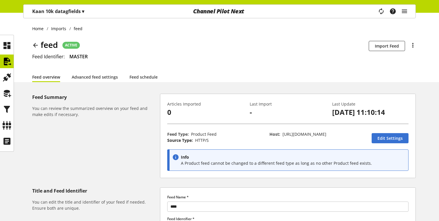
click at [51, 4] on div "Kaan 10k datagfields ▾ Kaan's Test Customer ▾ CUSID-45 All customers Admin-Cust…" at bounding box center [219, 6] width 439 height 13
click at [51, 7] on div "Kaan 10k datagfields ▾" at bounding box center [58, 11] width 66 height 10
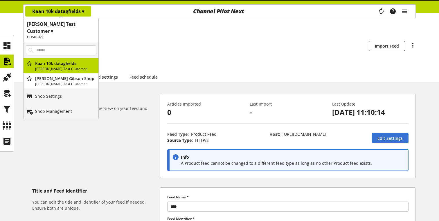
click at [51, 7] on div "Kaan 10k datagfields ▾" at bounding box center [58, 11] width 66 height 10
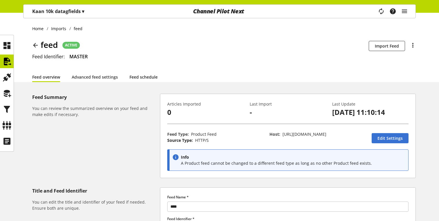
click at [140, 76] on link "Feed schedule" at bounding box center [143, 77] width 28 height 6
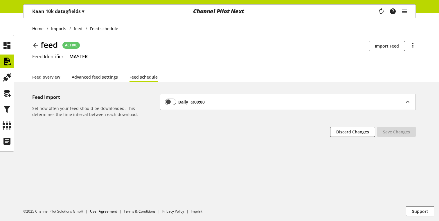
click at [218, 102] on div "Daily at 00:00" at bounding box center [285, 102] width 240 height 6
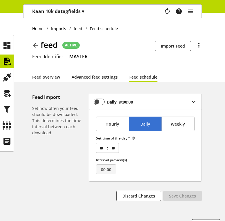
click at [109, 78] on link "Advanced feed settings" at bounding box center [95, 77] width 46 height 6
select select "********"
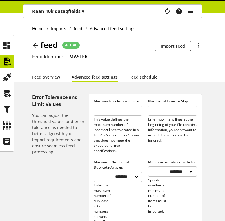
click at [142, 78] on link "Feed schedule" at bounding box center [143, 77] width 28 height 6
